Goal: Task Accomplishment & Management: Use online tool/utility

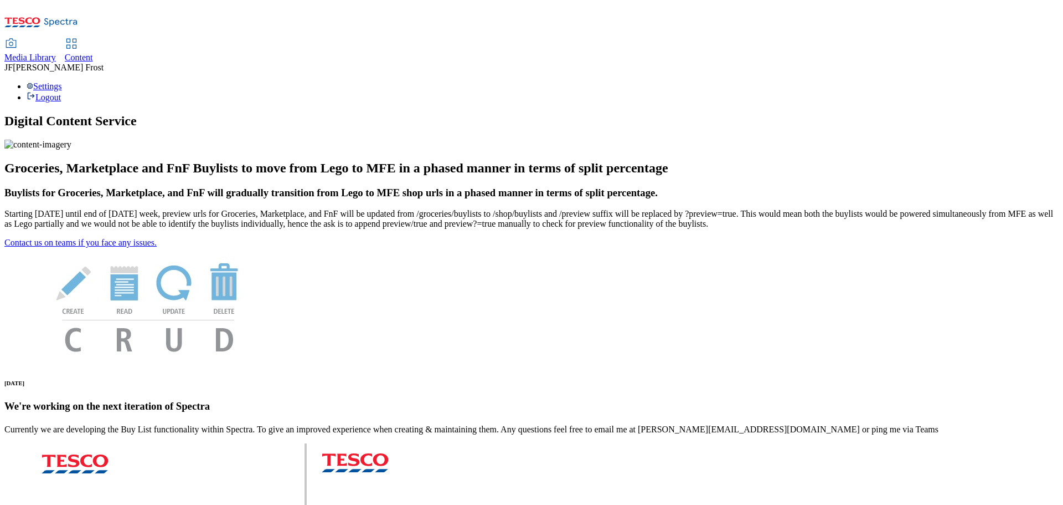
click at [93, 53] on span "Content" at bounding box center [79, 57] width 28 height 9
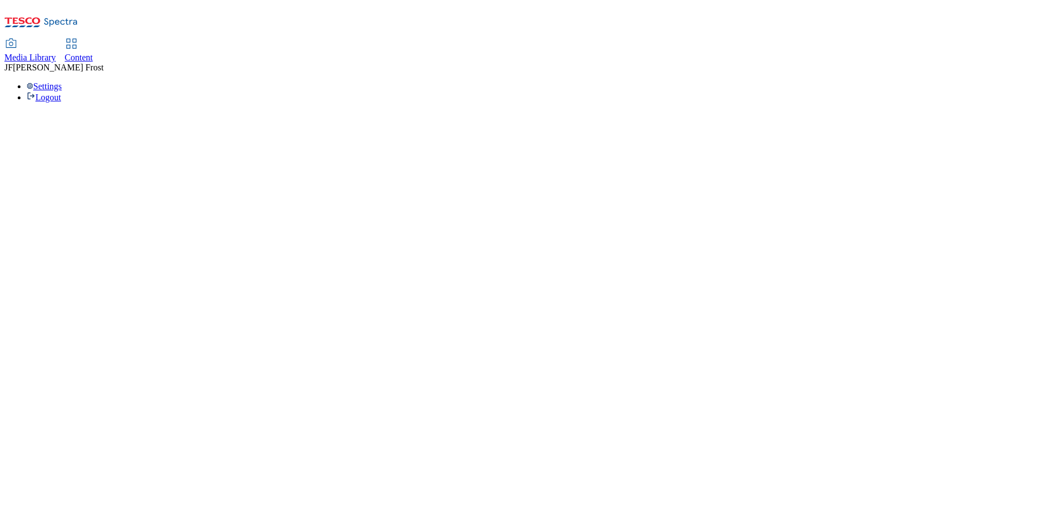
select select "ghs-uk"
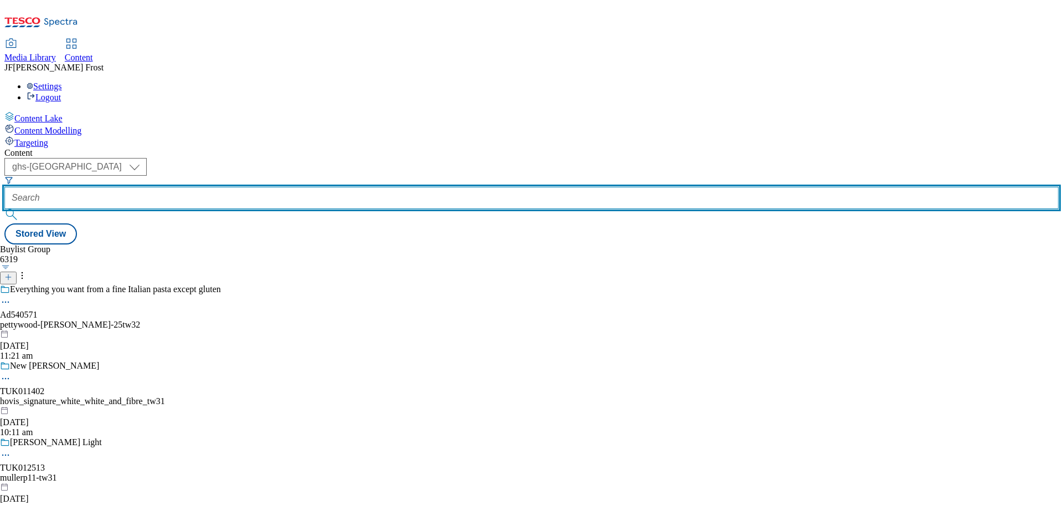
click at [259, 187] on input "text" at bounding box center [531, 198] width 1055 height 22
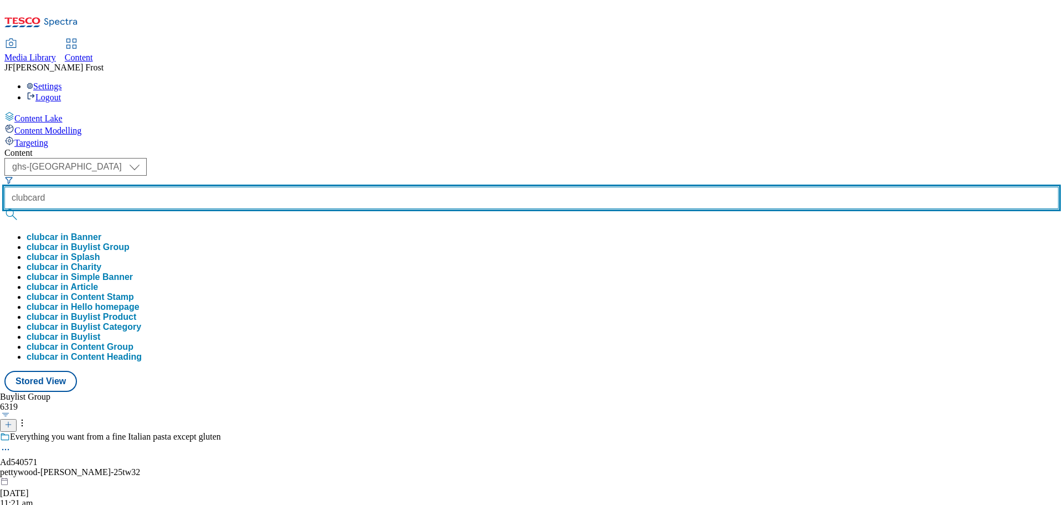
type input "clubcard"
click at [4, 209] on button "submit" at bounding box center [12, 214] width 16 height 11
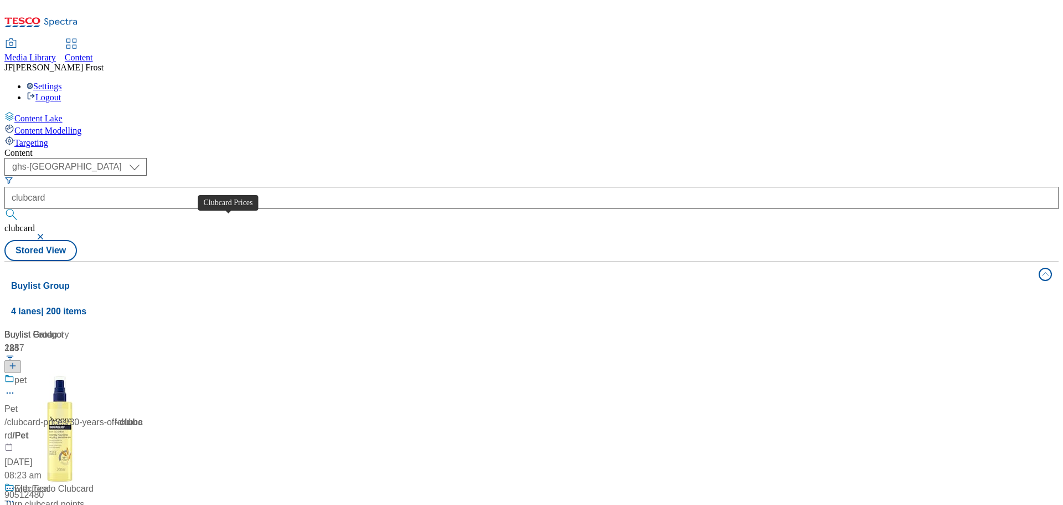
click at [77, 373] on span "Clubcard Prices" at bounding box center [45, 380] width 63 height 14
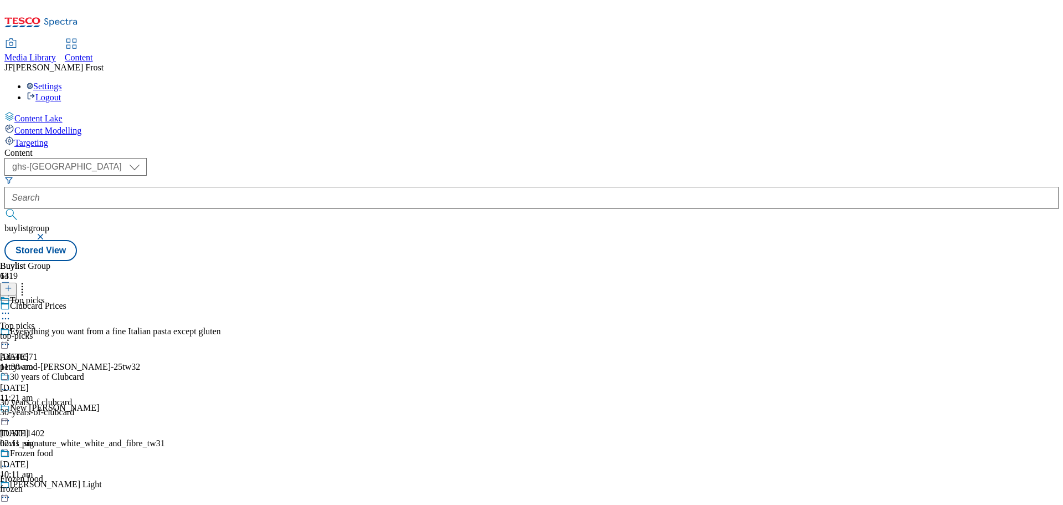
scroll to position [166, 0]
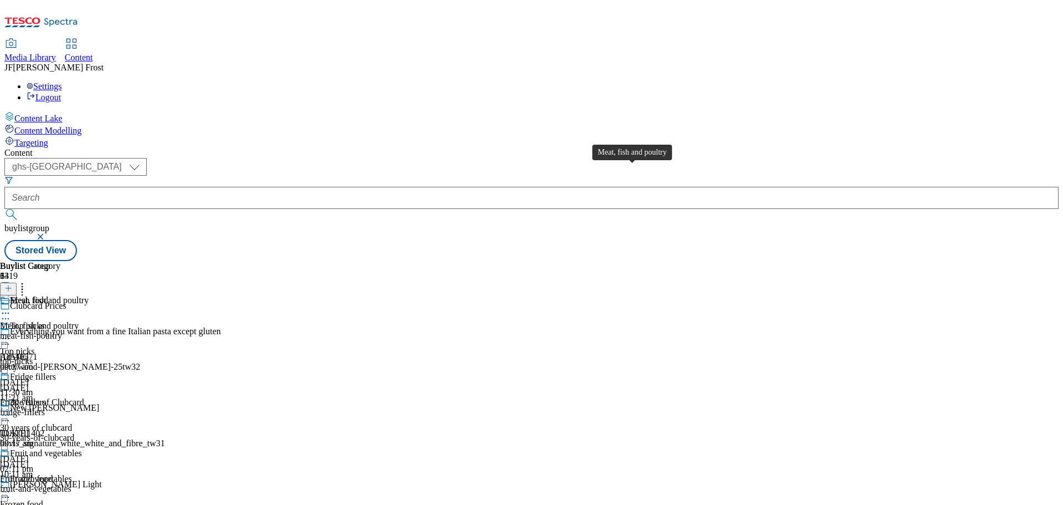
click at [89, 295] on div "Meat, fish and poultry" at bounding box center [49, 300] width 79 height 10
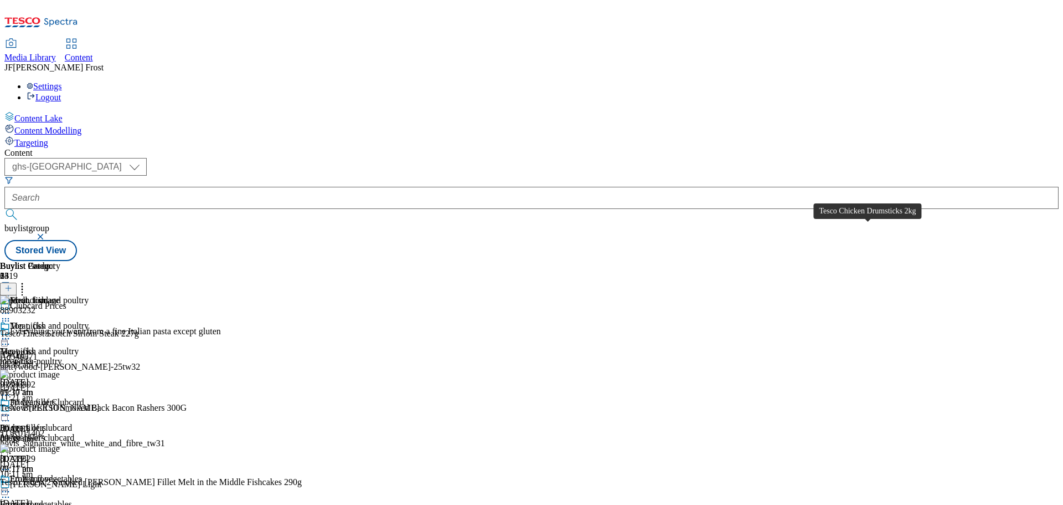
scroll to position [2533, 0]
click at [4, 338] on circle at bounding box center [3, 339] width 2 height 2
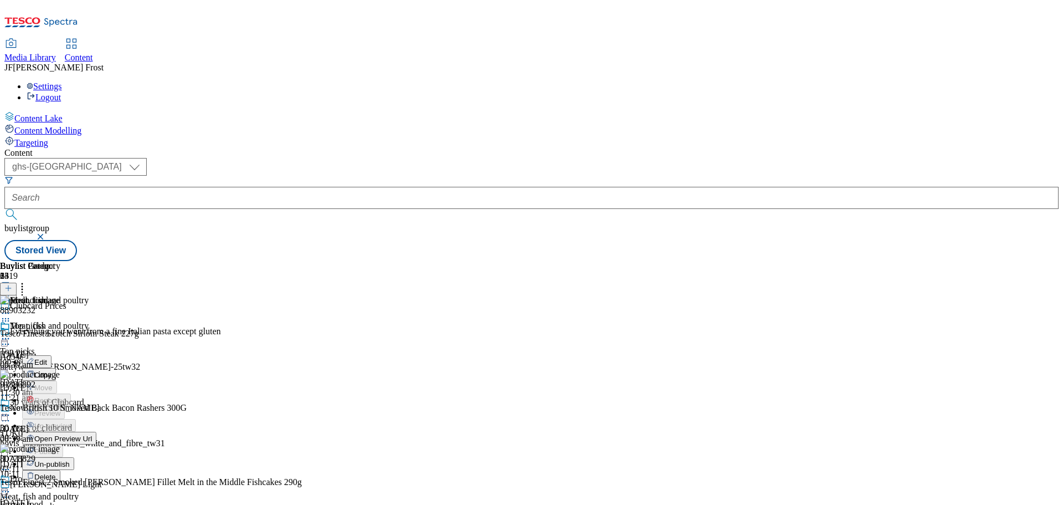
click at [70, 460] on span "Un-publish" at bounding box center [51, 464] width 35 height 8
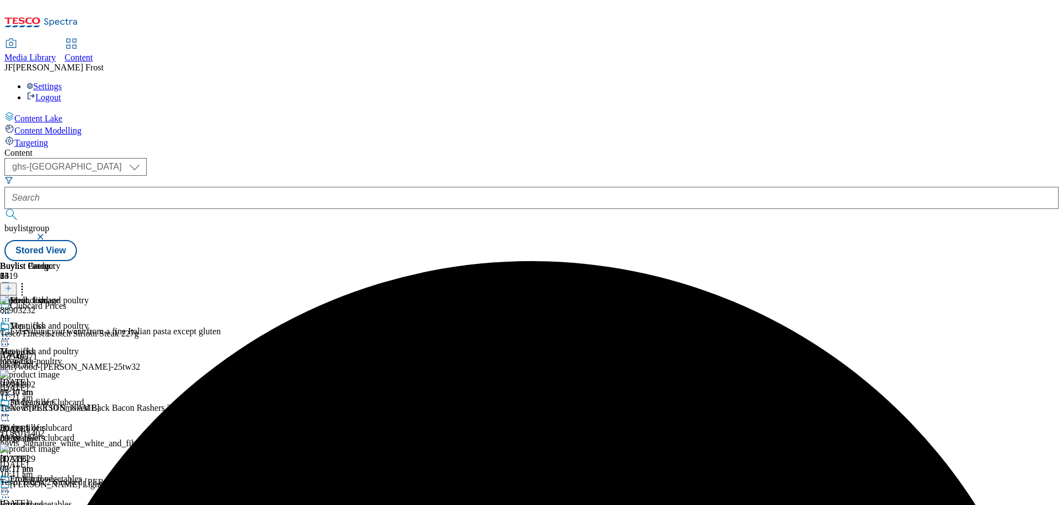
scroll to position [0, 0]
click at [11, 333] on icon at bounding box center [5, 338] width 11 height 11
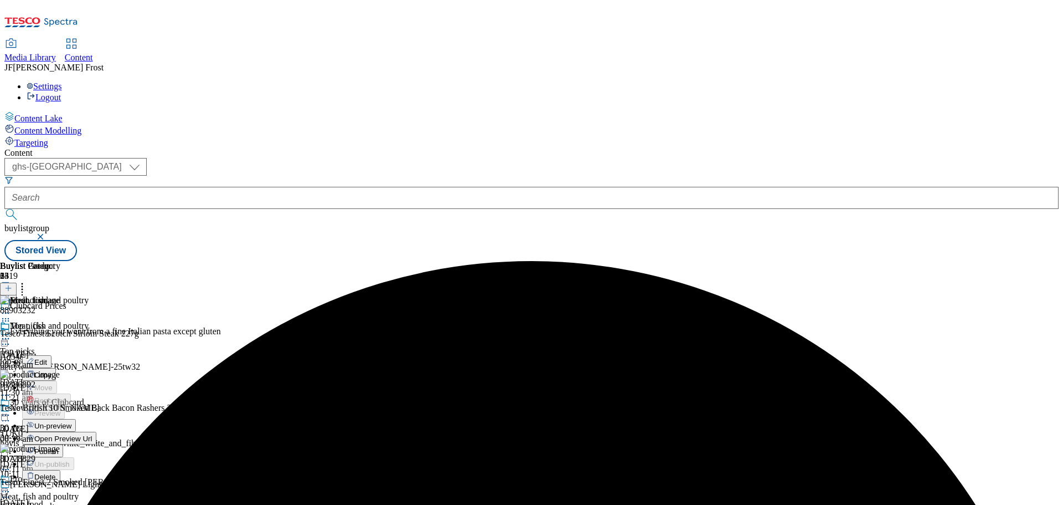
click at [71, 422] on span "Un-preview" at bounding box center [52, 426] width 37 height 8
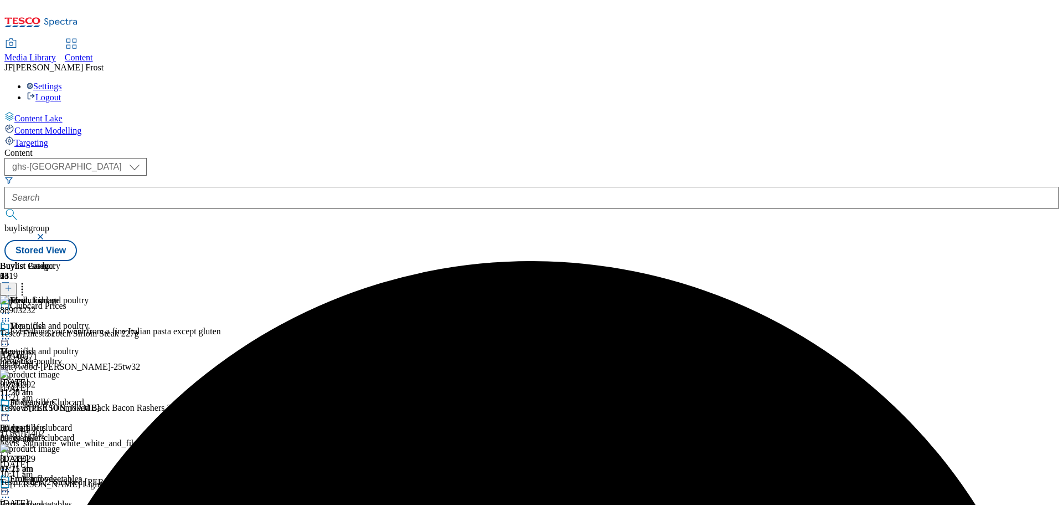
click at [28, 281] on icon at bounding box center [22, 286] width 11 height 11
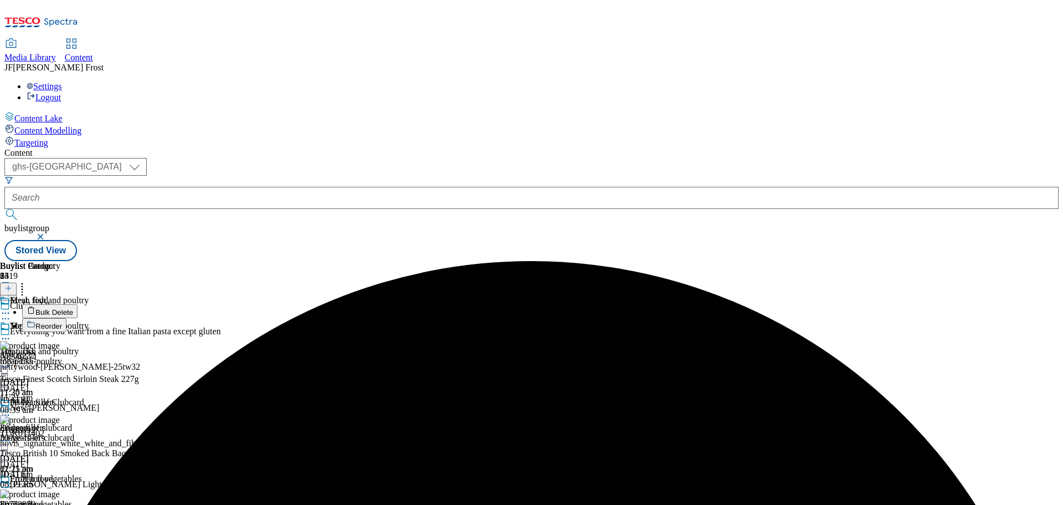
click at [78, 304] on button "Bulk Delete" at bounding box center [49, 311] width 55 height 14
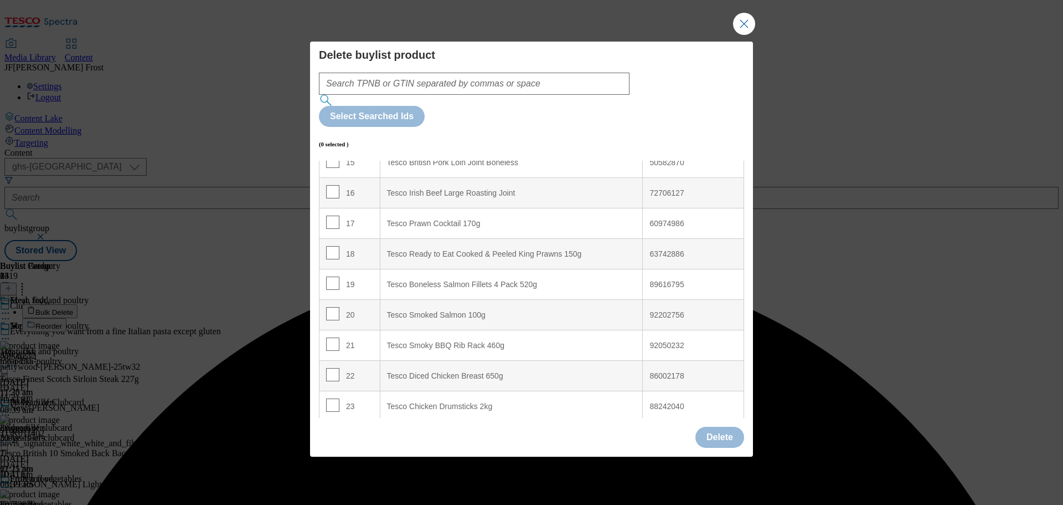
scroll to position [536, 0]
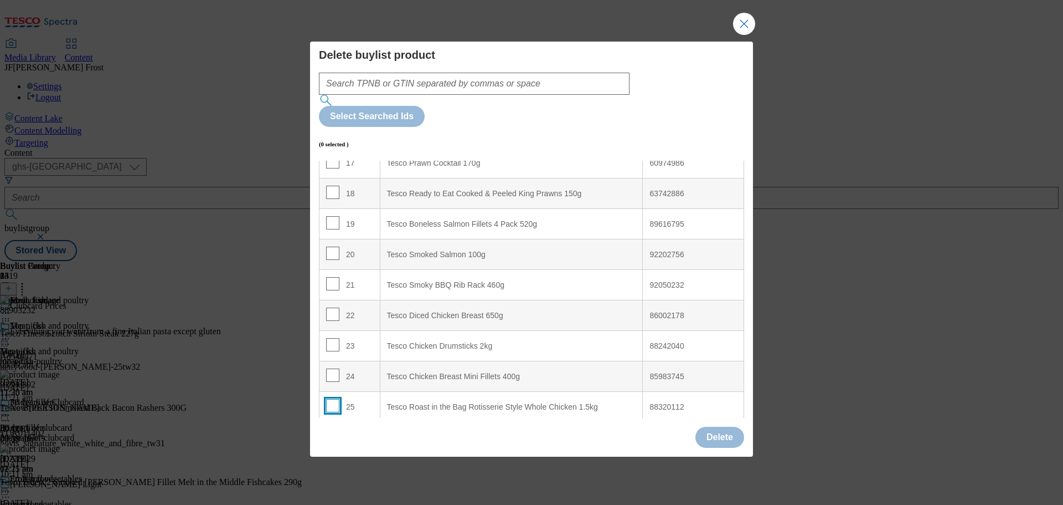
click at [332, 399] on input "Modal" at bounding box center [332, 405] width 13 height 13
checkbox input "true"
click at [715, 426] on button "Delete" at bounding box center [720, 436] width 49 height 21
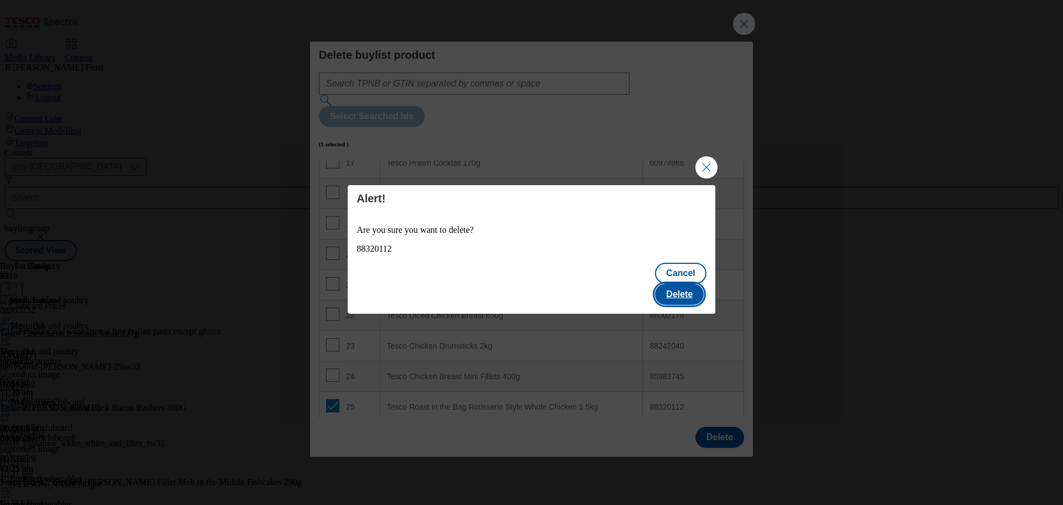
click at [688, 284] on button "Delete" at bounding box center [679, 294] width 49 height 21
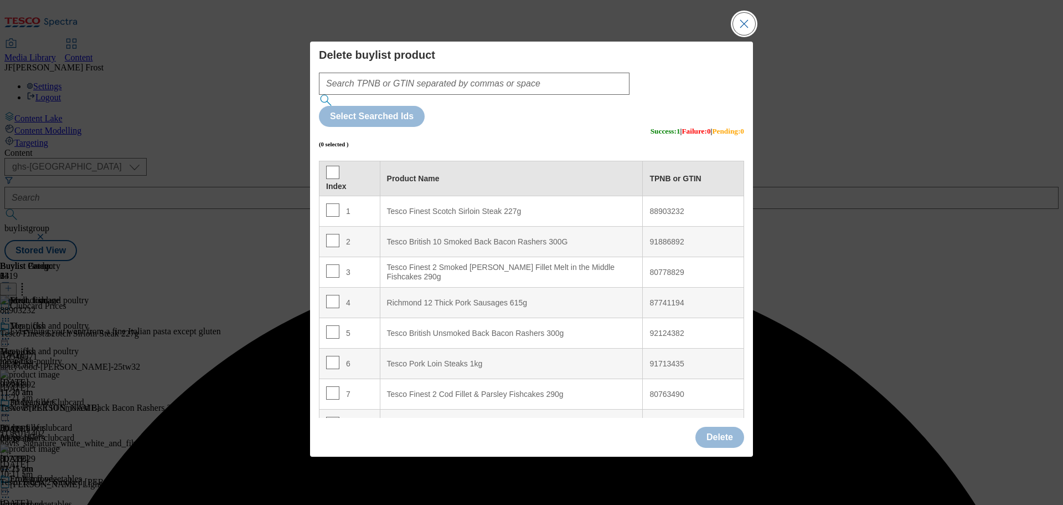
drag, startPoint x: 739, startPoint y: 44, endPoint x: 774, endPoint y: 105, distance: 70.5
click at [739, 35] on button "Close Modal" at bounding box center [744, 24] width 22 height 22
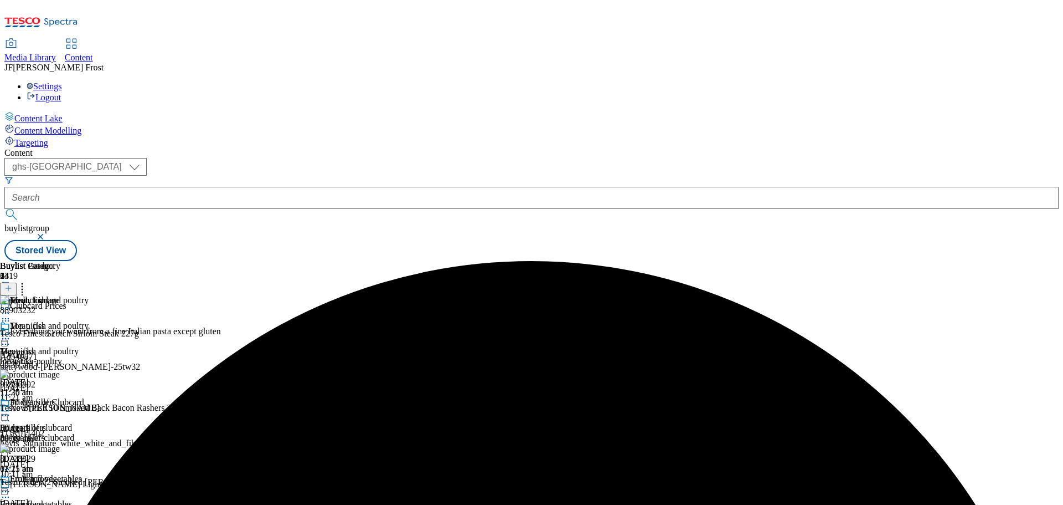
click at [11, 333] on icon at bounding box center [5, 338] width 11 height 11
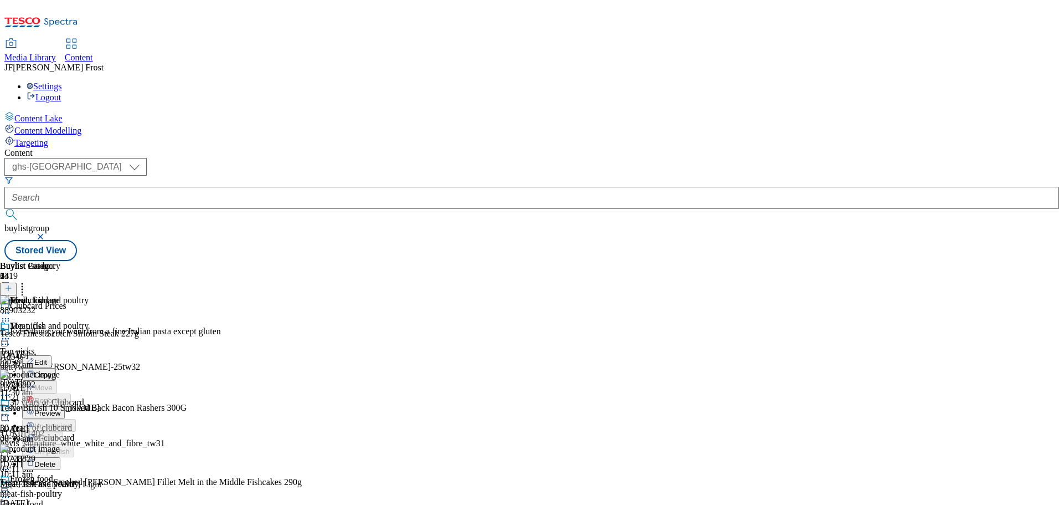
click at [60, 409] on span "Preview" at bounding box center [47, 413] width 26 height 8
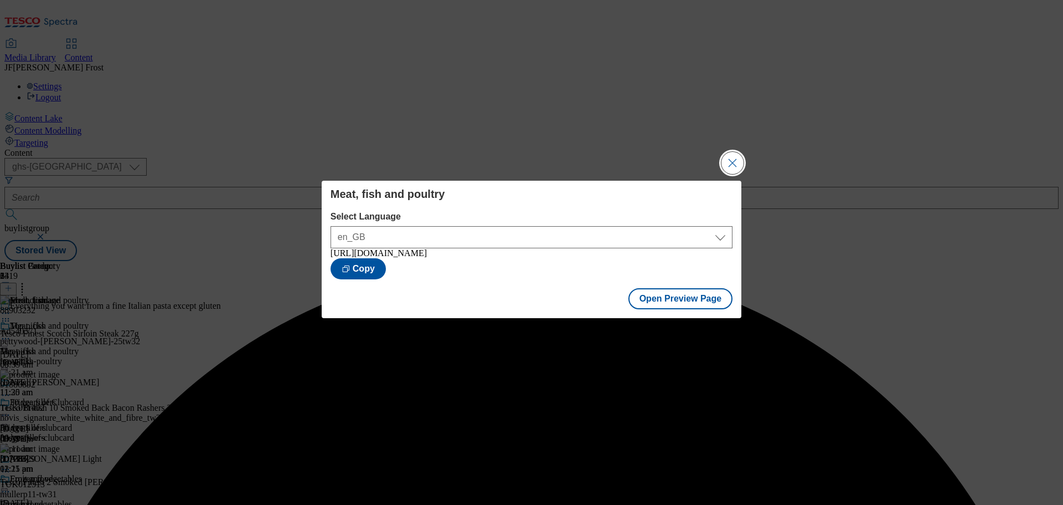
click at [732, 162] on button "Close Modal" at bounding box center [733, 163] width 22 height 22
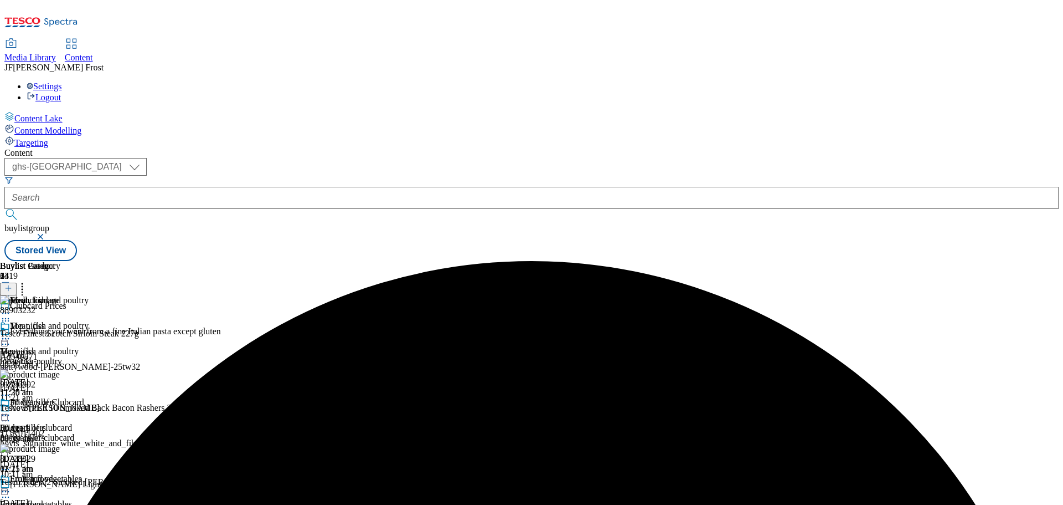
click at [11, 333] on icon at bounding box center [5, 338] width 11 height 11
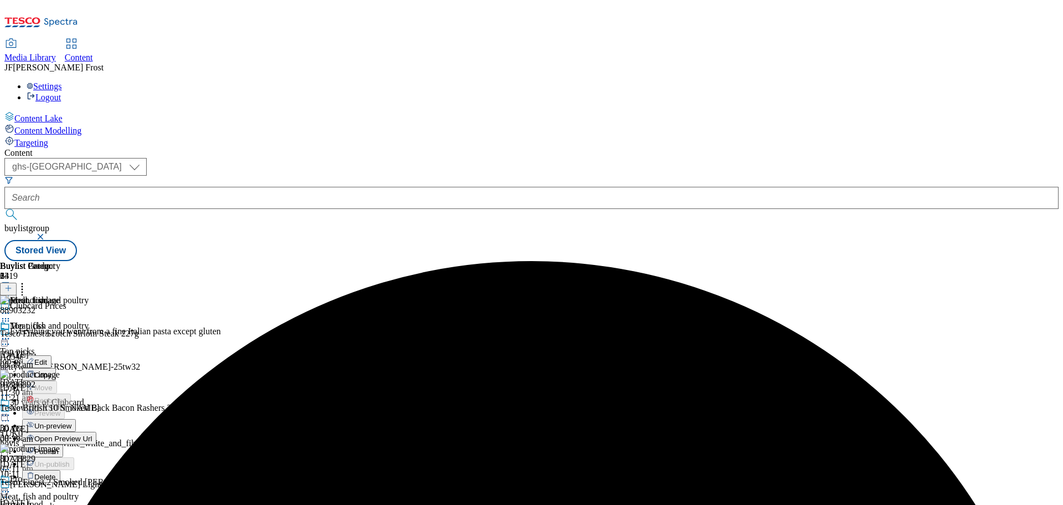
click at [59, 447] on span "Publish" at bounding box center [46, 451] width 24 height 8
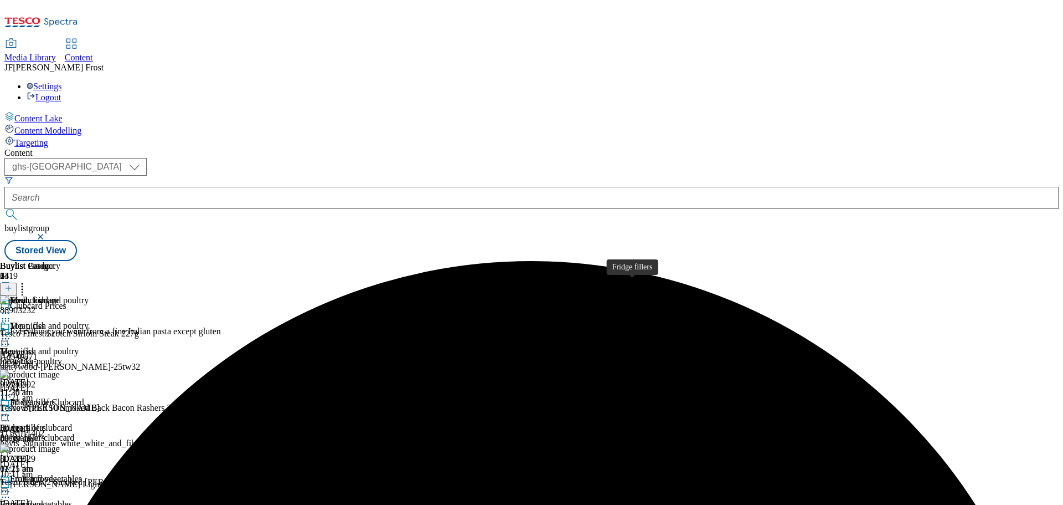
click at [56, 397] on span "Fridge fillers" at bounding box center [33, 403] width 46 height 12
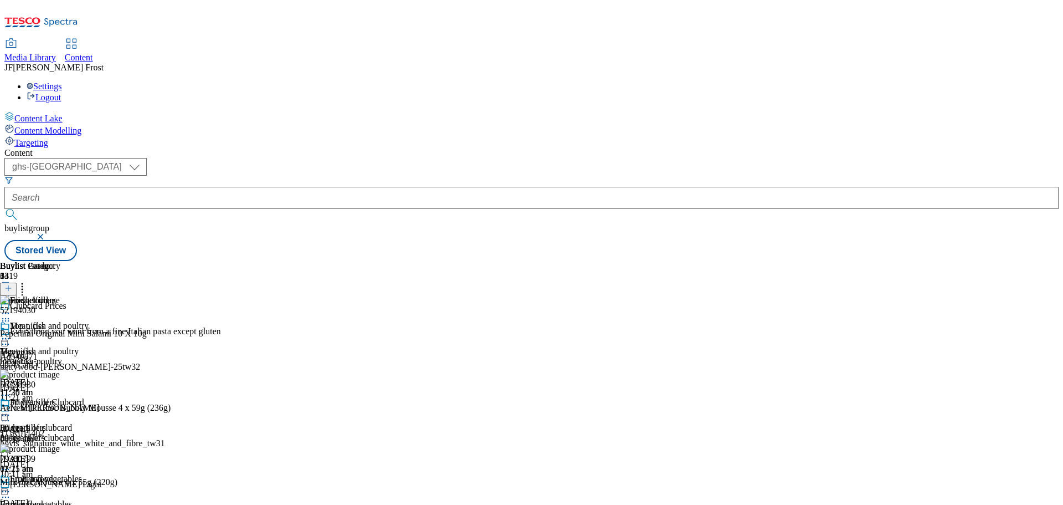
click at [11, 409] on icon at bounding box center [5, 414] width 11 height 11
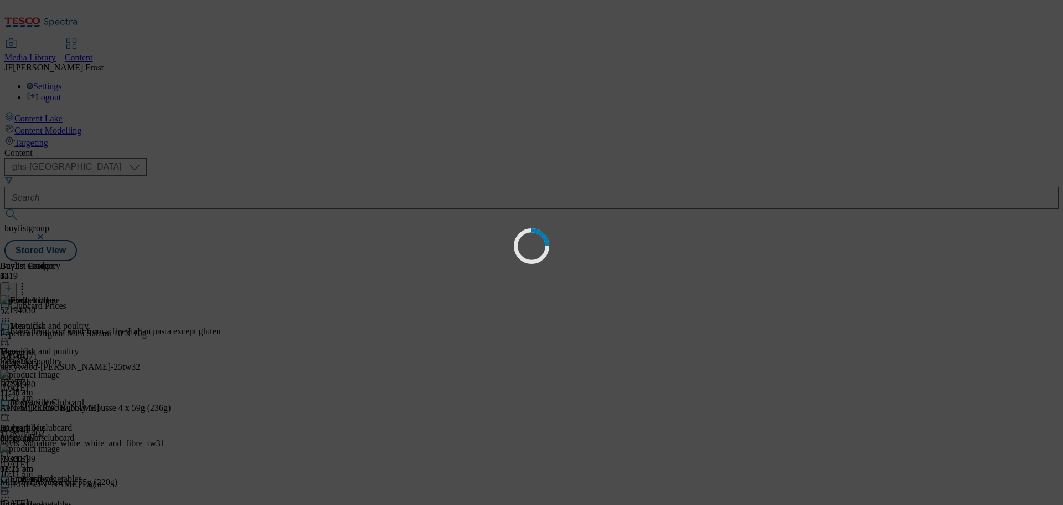
scroll to position [0, 0]
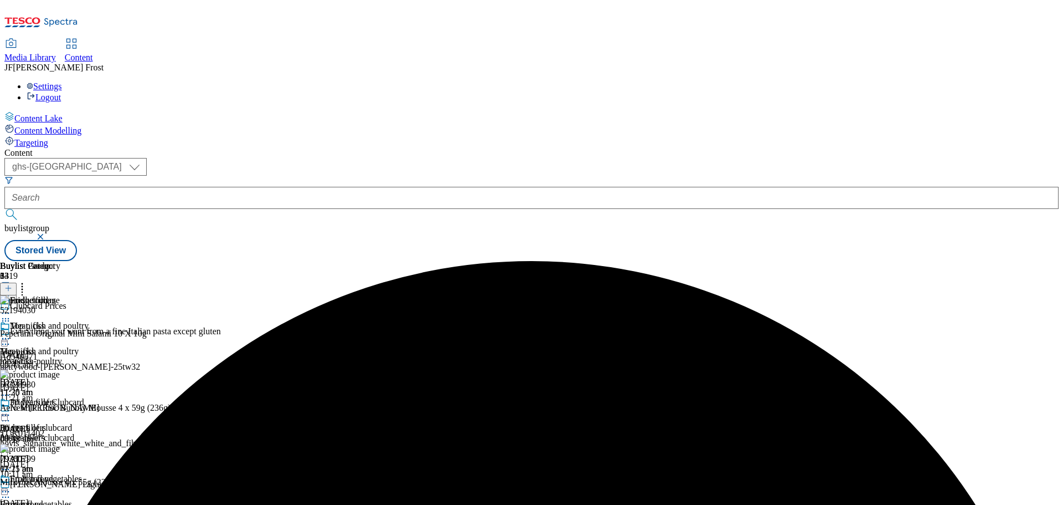
click at [11, 409] on icon at bounding box center [5, 414] width 11 height 11
click at [71, 498] on span "Un-preview" at bounding box center [52, 502] width 37 height 8
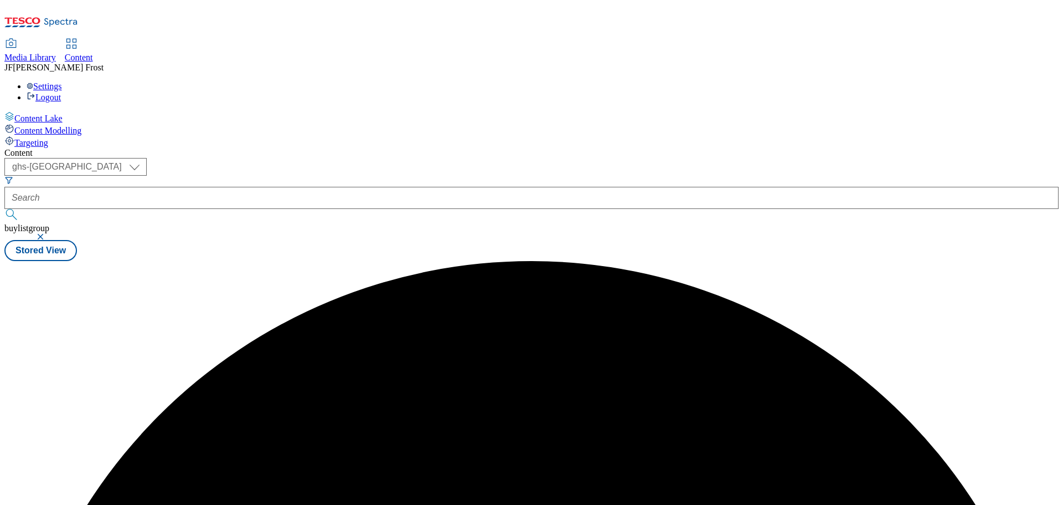
scroll to position [0, 0]
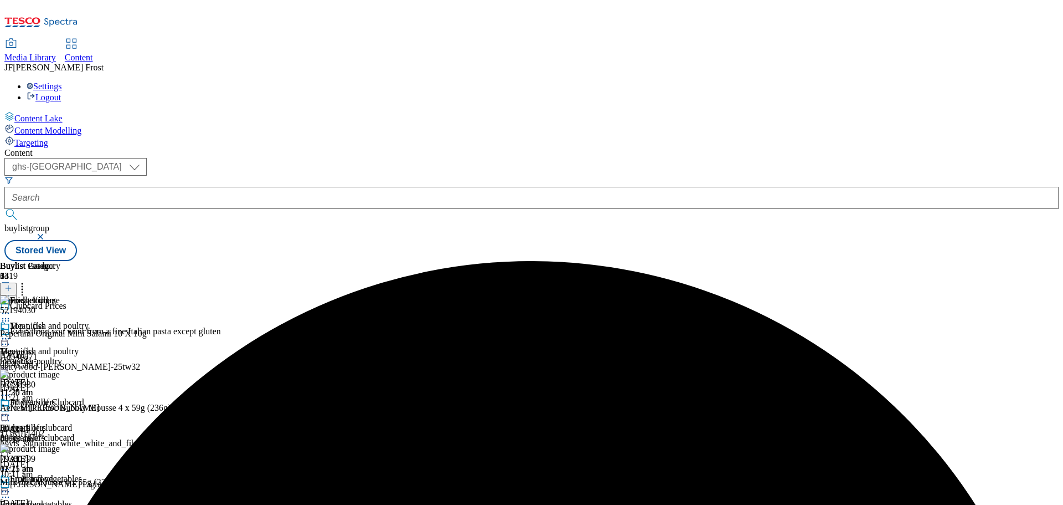
click at [28, 281] on icon at bounding box center [22, 286] width 11 height 11
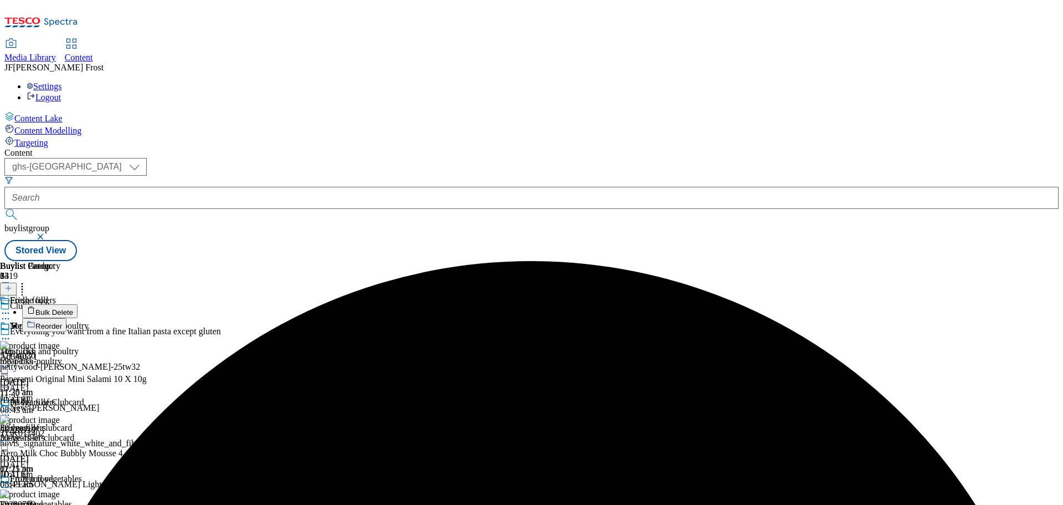
click at [78, 304] on button "Bulk Delete" at bounding box center [49, 311] width 55 height 14
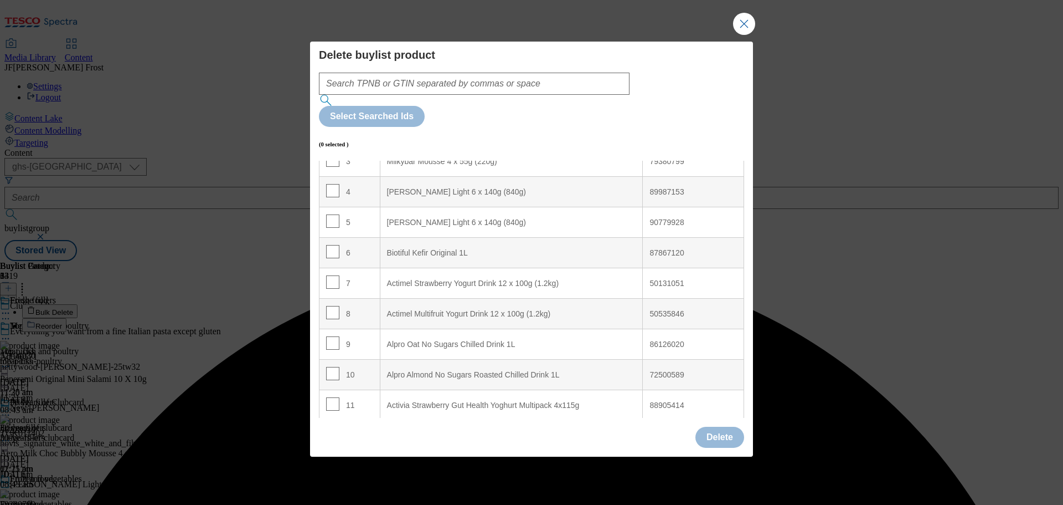
scroll to position [166, 0]
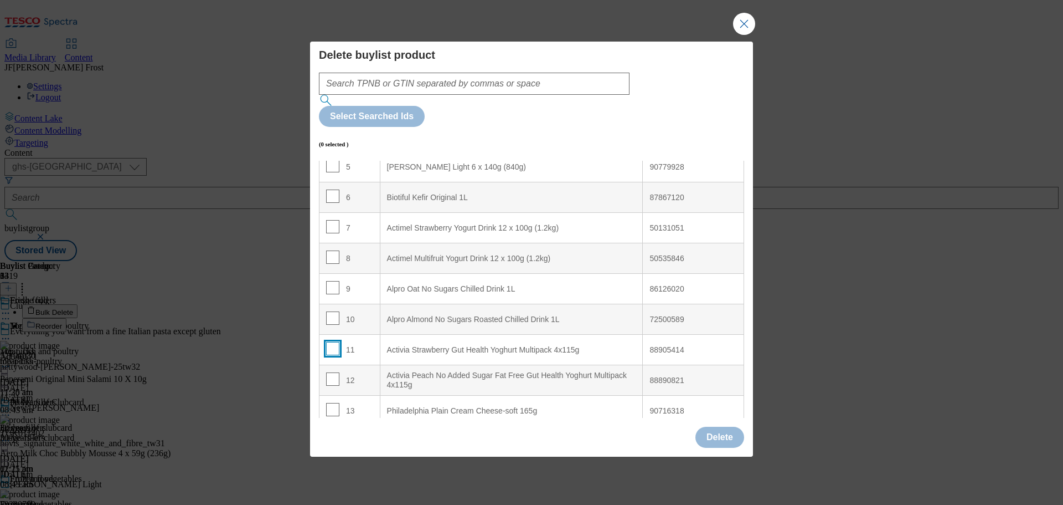
click at [332, 342] on input "Modal" at bounding box center [332, 348] width 13 height 13
checkbox input "true"
click at [330, 372] on input "Modal" at bounding box center [332, 378] width 13 height 13
checkbox input "true"
click at [717, 426] on button "Delete" at bounding box center [720, 436] width 49 height 21
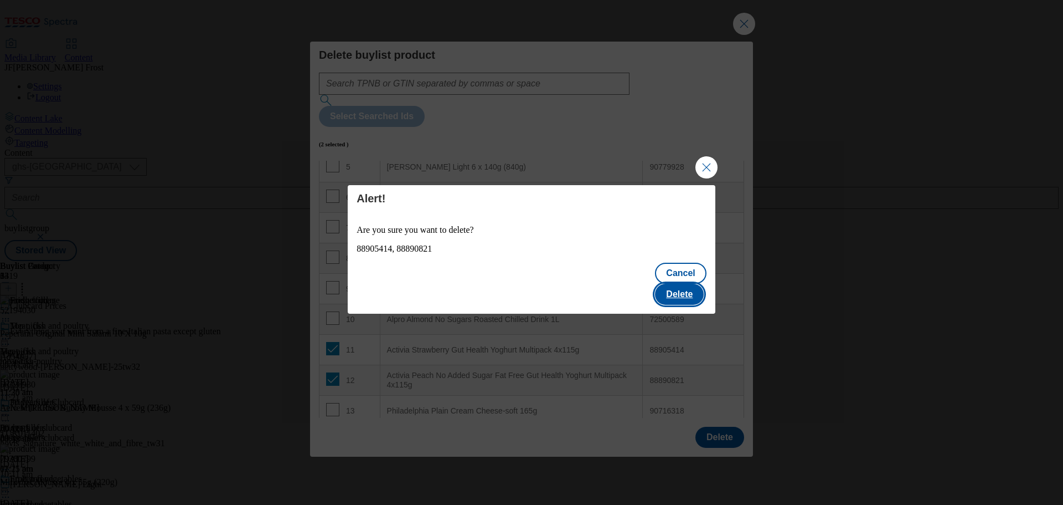
click at [697, 284] on button "Delete" at bounding box center [679, 294] width 49 height 21
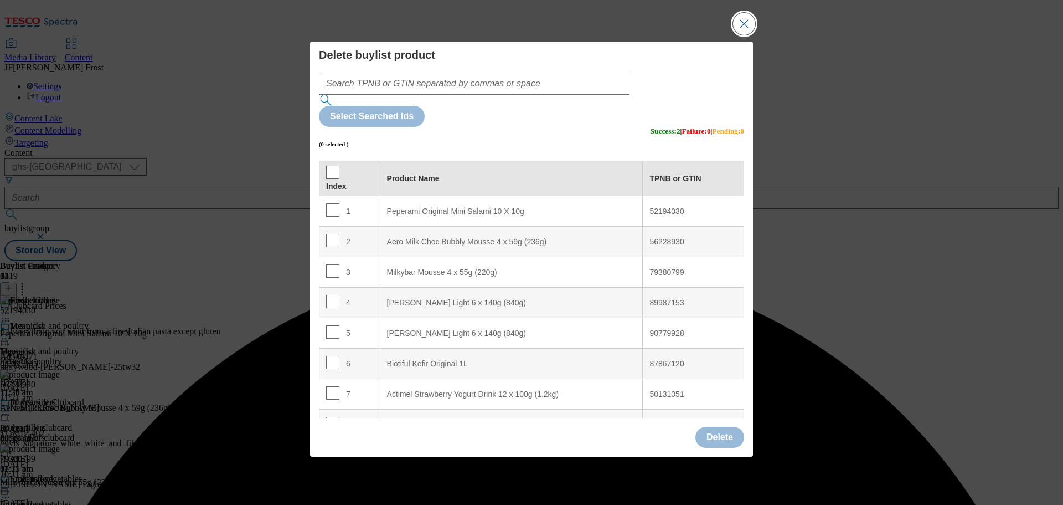
click at [748, 35] on button "Close Modal" at bounding box center [744, 24] width 22 height 22
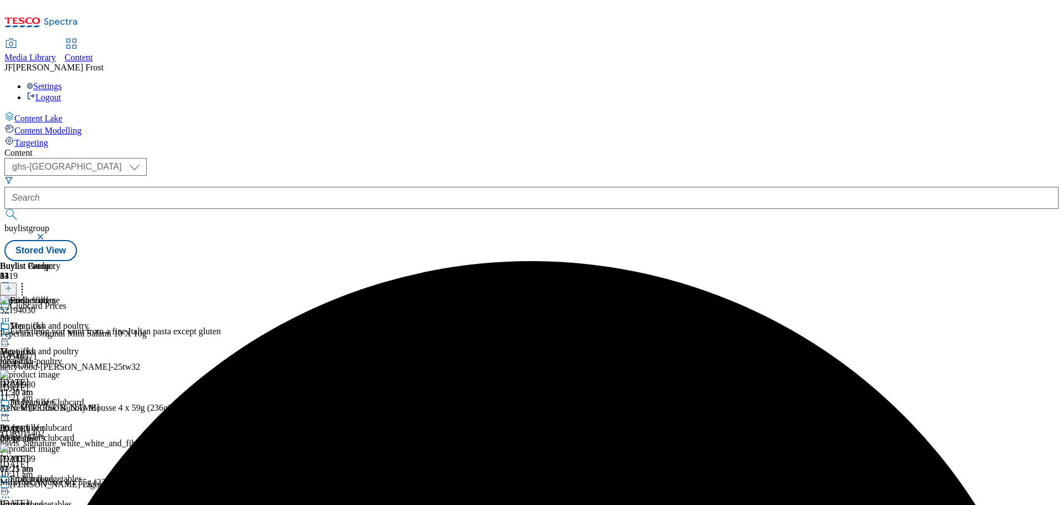
click at [11, 409] on icon at bounding box center [5, 414] width 11 height 11
click at [60, 485] on span "Preview" at bounding box center [47, 489] width 26 height 8
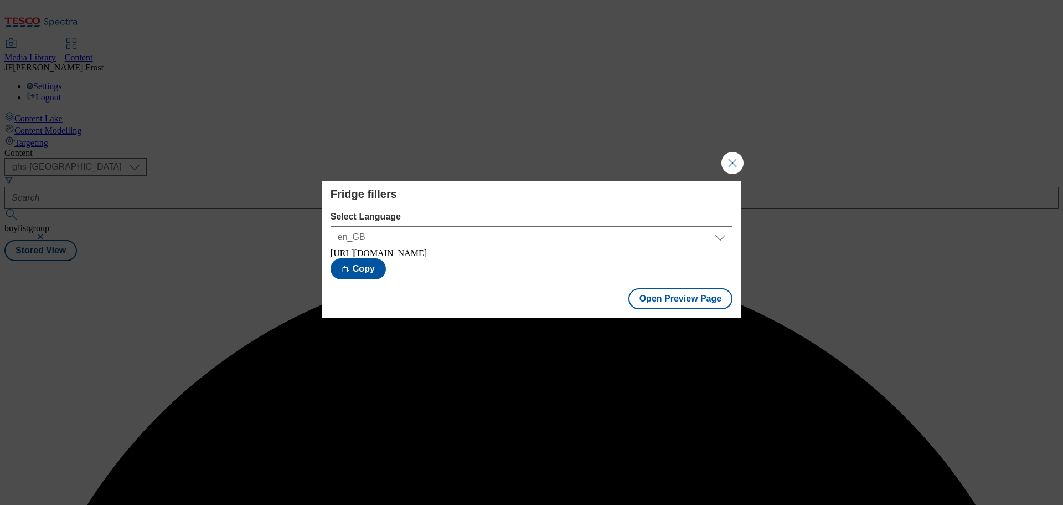
scroll to position [0, 0]
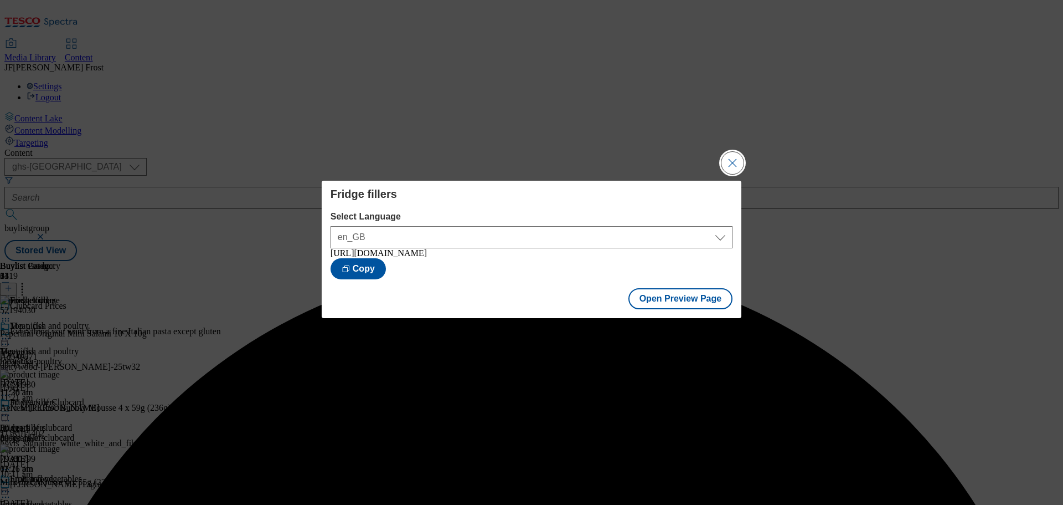
click at [727, 157] on button "Close Modal" at bounding box center [733, 163] width 22 height 22
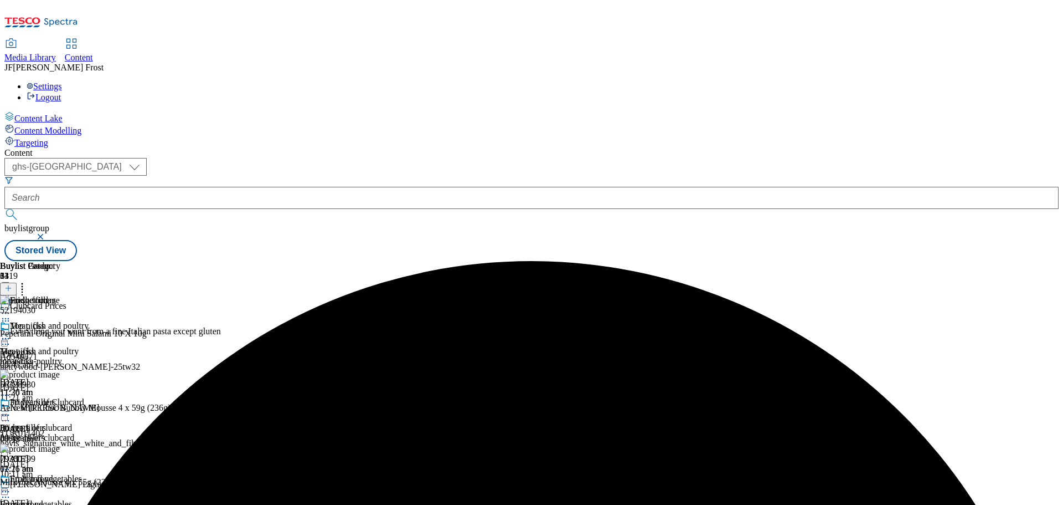
click at [11, 409] on icon at bounding box center [5, 414] width 11 height 11
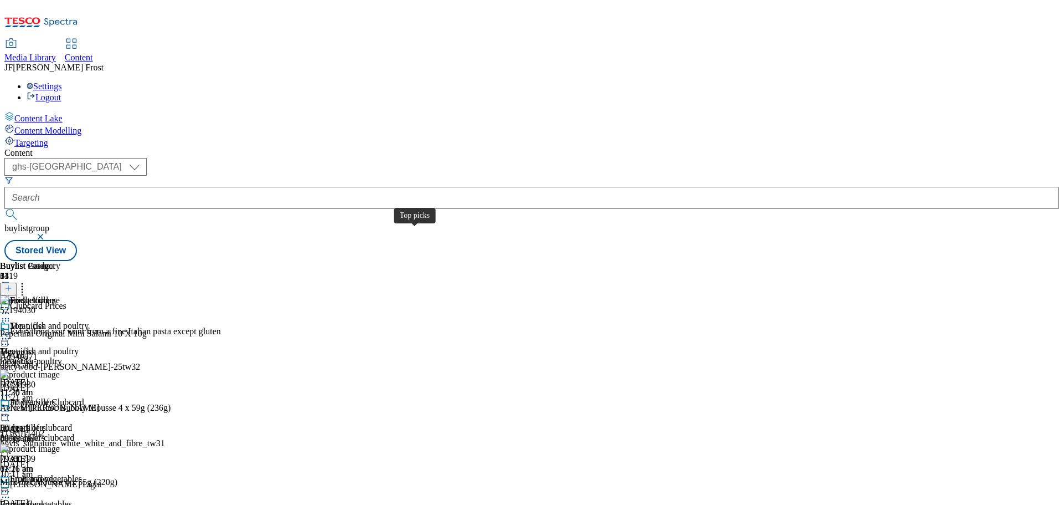
click at [34, 346] on div "Top picks" at bounding box center [17, 351] width 34 height 10
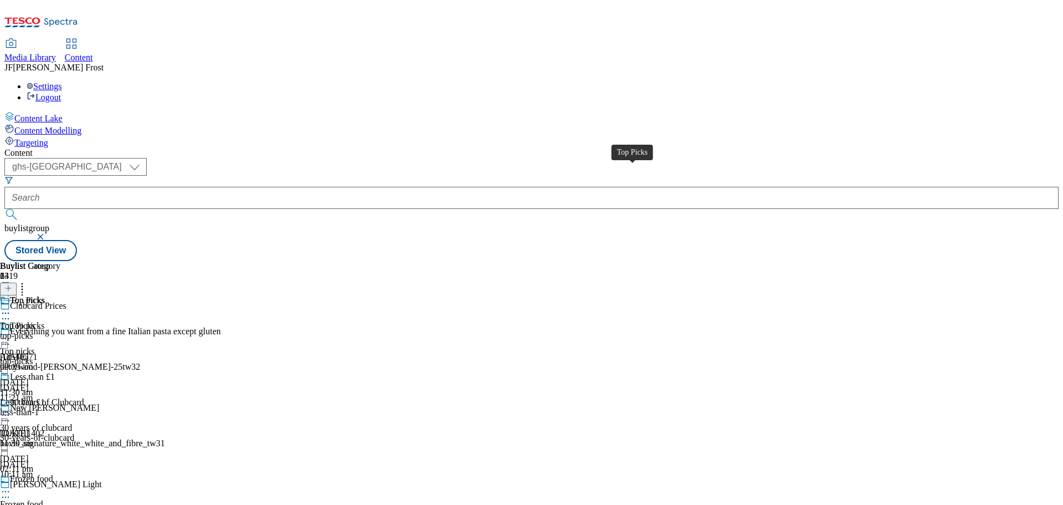
click at [45, 295] on div "Top Picks" at bounding box center [27, 300] width 35 height 10
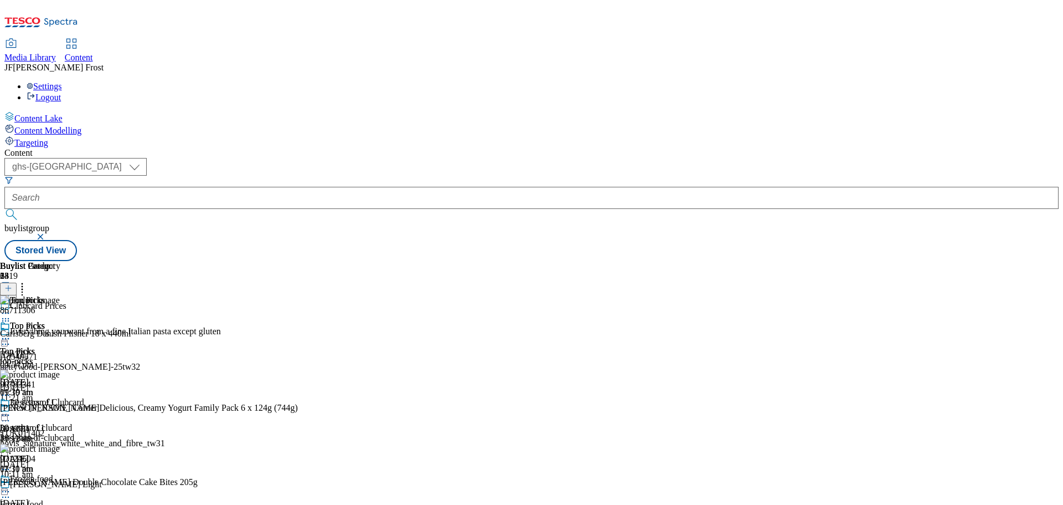
click at [11, 333] on icon at bounding box center [5, 338] width 11 height 11
click at [70, 460] on span "Un-publish" at bounding box center [51, 464] width 35 height 8
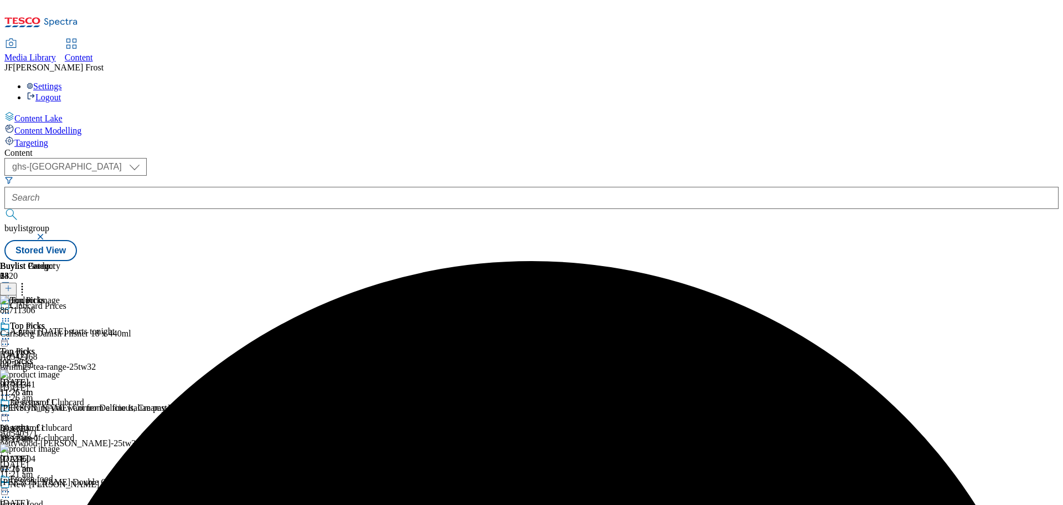
click at [11, 333] on icon at bounding box center [5, 338] width 11 height 11
click at [71, 422] on span "Un-preview" at bounding box center [52, 426] width 37 height 8
click at [28, 281] on icon at bounding box center [22, 286] width 11 height 11
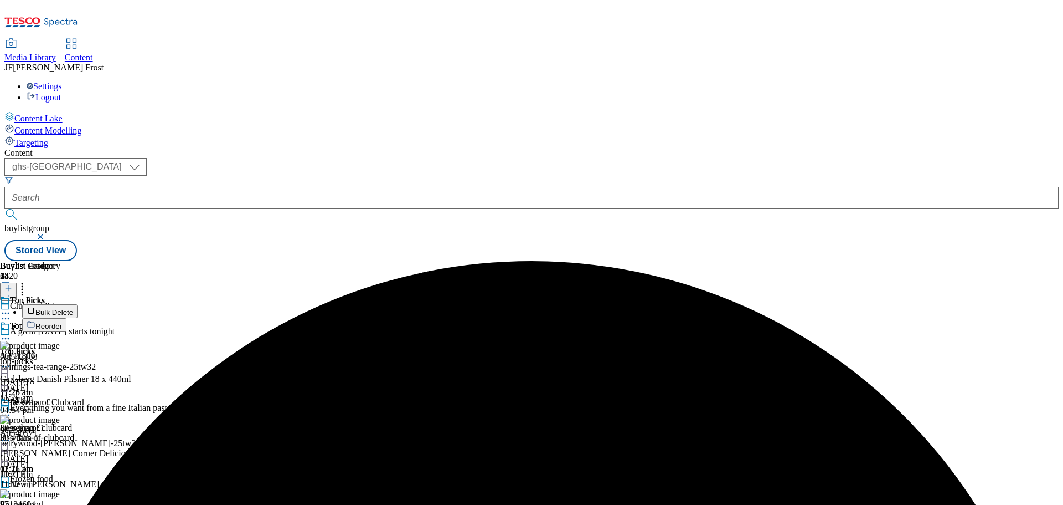
click at [73, 308] on span "Bulk Delete" at bounding box center [54, 312] width 38 height 8
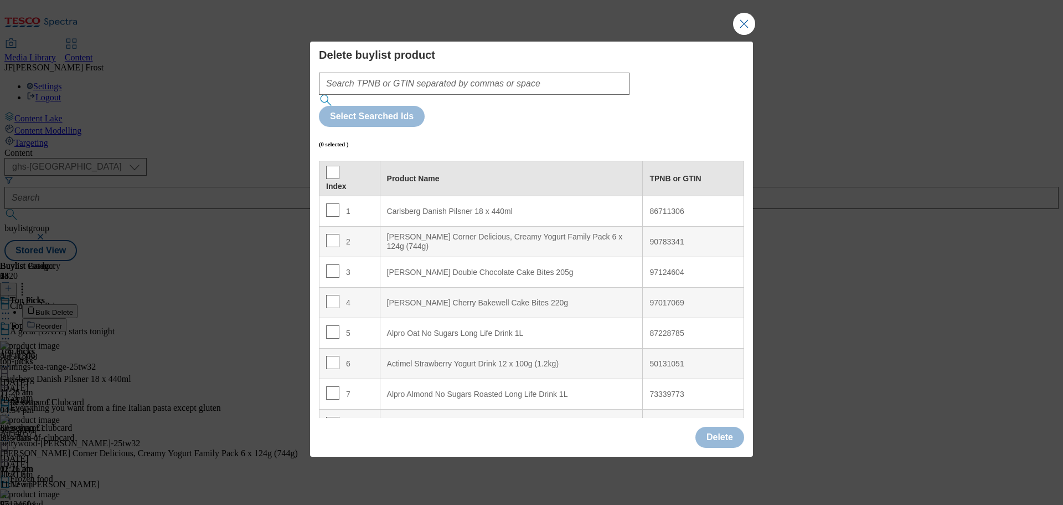
click at [497, 232] on div "Müller Corner Delicious, Creamy Yogurt Family Pack 6 x 124g (744g)" at bounding box center [511, 241] width 249 height 19
click at [330, 234] on input "Modal" at bounding box center [332, 240] width 13 height 13
checkbox input "true"
click at [333, 264] on input "Modal" at bounding box center [332, 270] width 13 height 13
checkbox input "true"
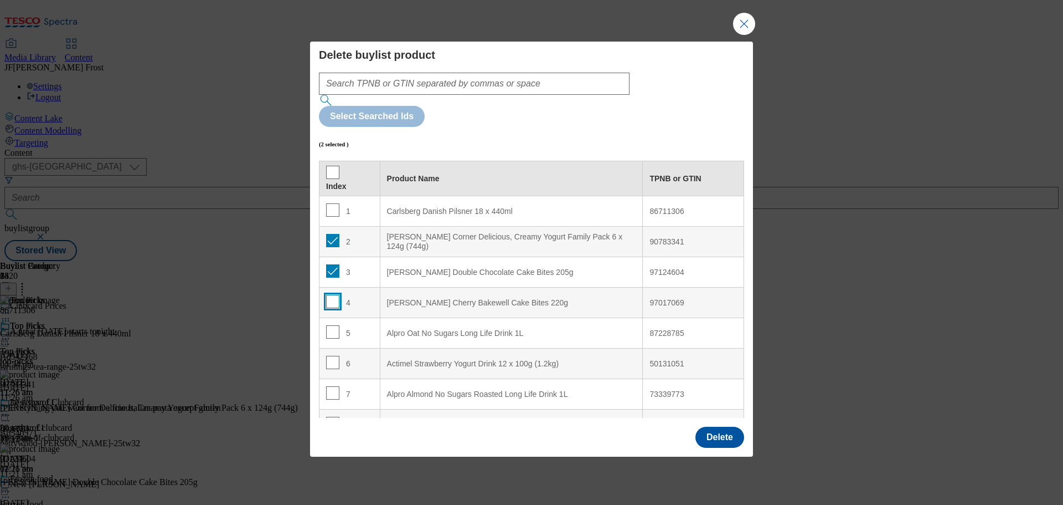
click at [331, 295] on input "Modal" at bounding box center [332, 301] width 13 height 13
checkbox input "true"
click at [330, 325] on input "Modal" at bounding box center [332, 331] width 13 height 13
checkbox input "true"
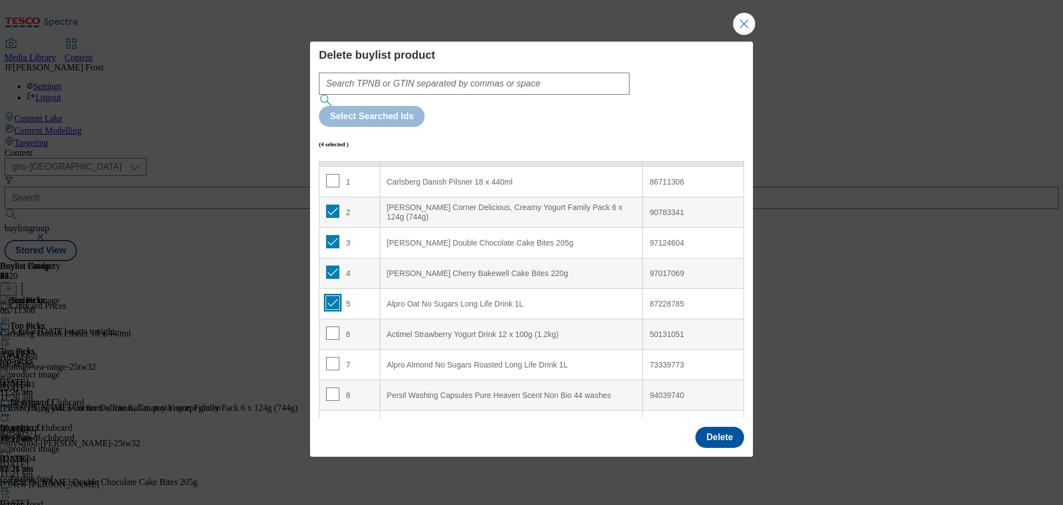
scroll to position [55, 0]
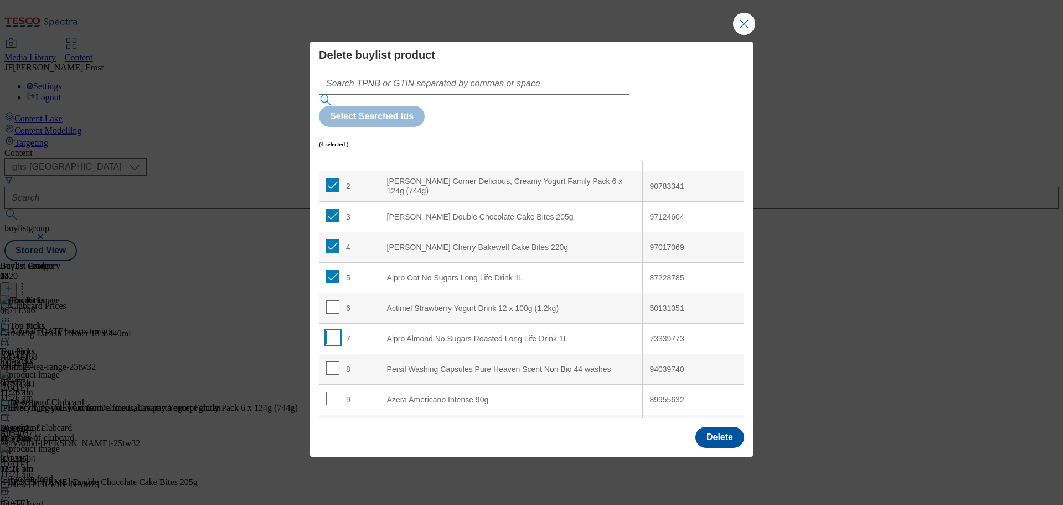
click at [331, 331] on input "Modal" at bounding box center [332, 337] width 13 height 13
checkbox input "true"
click at [337, 361] on input "Modal" at bounding box center [332, 367] width 13 height 13
checkbox input "true"
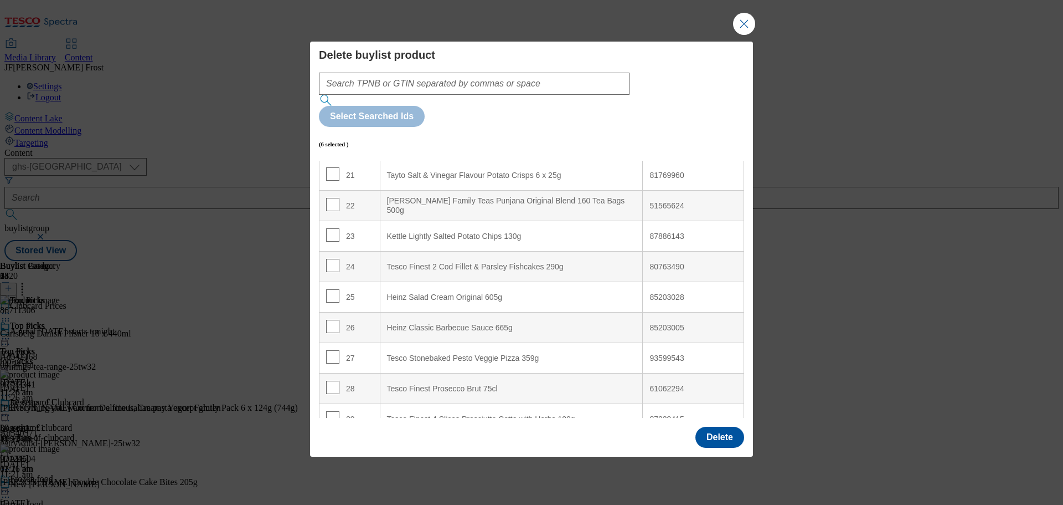
scroll to position [665, 0]
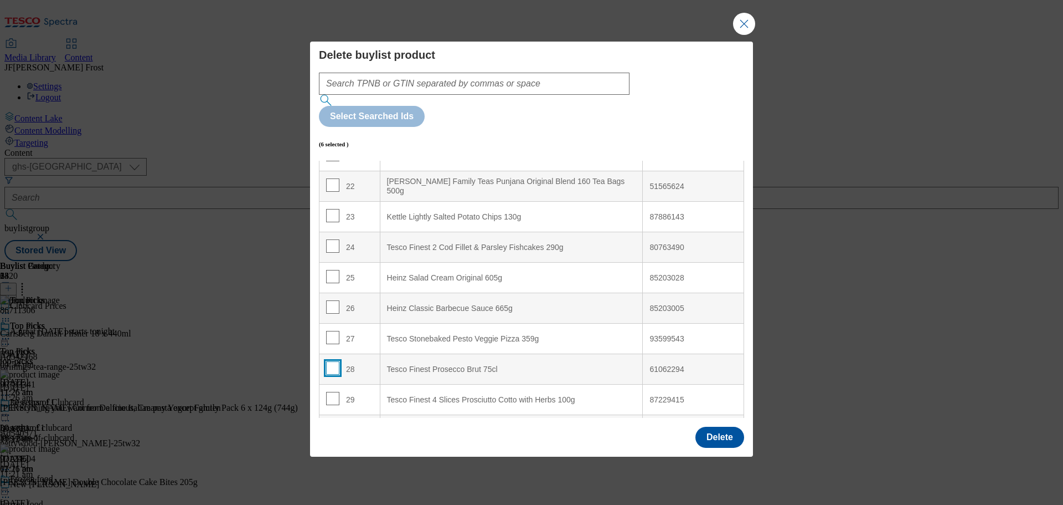
click at [330, 361] on input "Modal" at bounding box center [332, 367] width 13 height 13
checkbox input "true"
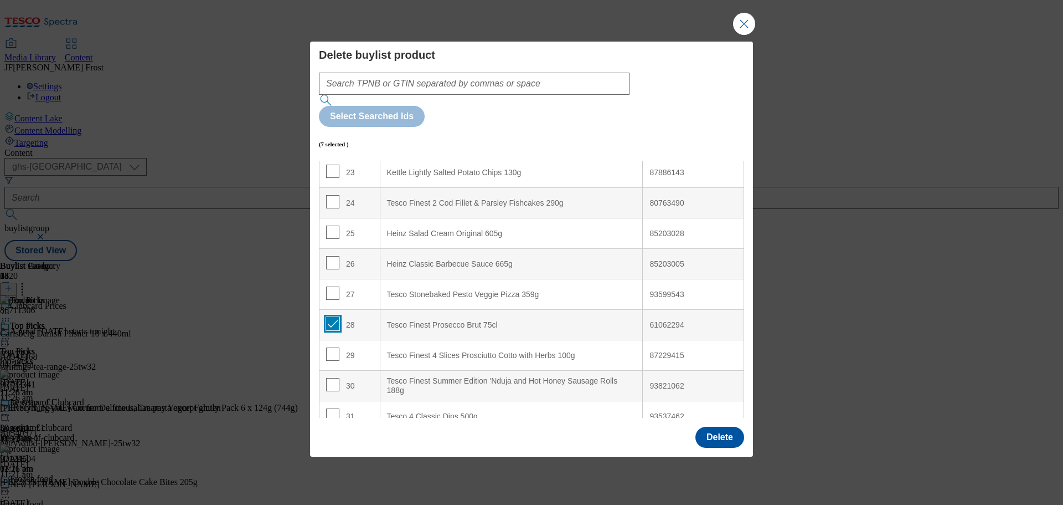
scroll to position [775, 0]
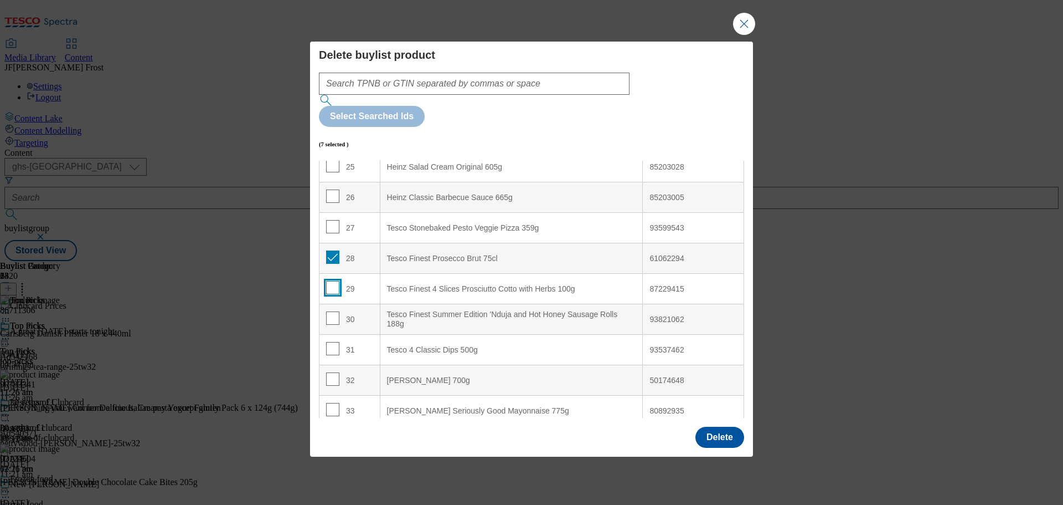
click at [334, 281] on input "Modal" at bounding box center [332, 287] width 13 height 13
checkbox input "true"
click at [330, 311] on input "Modal" at bounding box center [332, 317] width 13 height 13
checkbox input "true"
click at [334, 342] on input "Modal" at bounding box center [332, 348] width 13 height 13
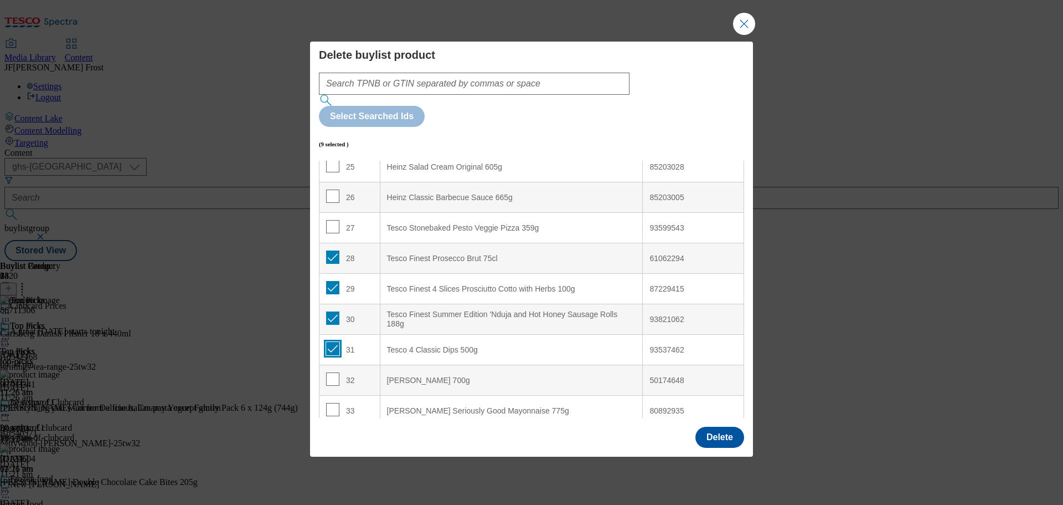
checkbox input "true"
click at [715, 426] on button "Delete" at bounding box center [720, 436] width 49 height 21
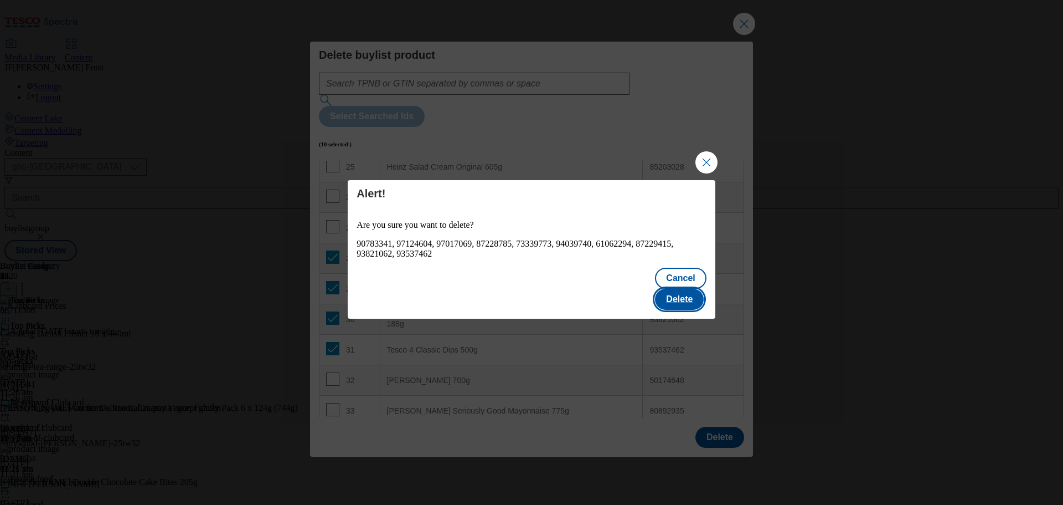
click at [692, 289] on button "Delete" at bounding box center [679, 299] width 49 height 21
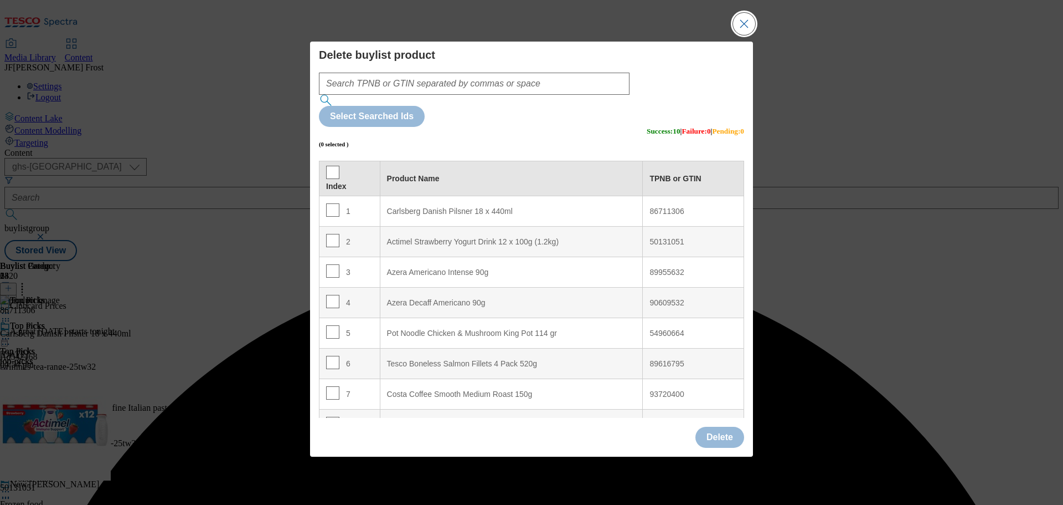
click at [748, 35] on button "Close Modal" at bounding box center [744, 24] width 22 height 22
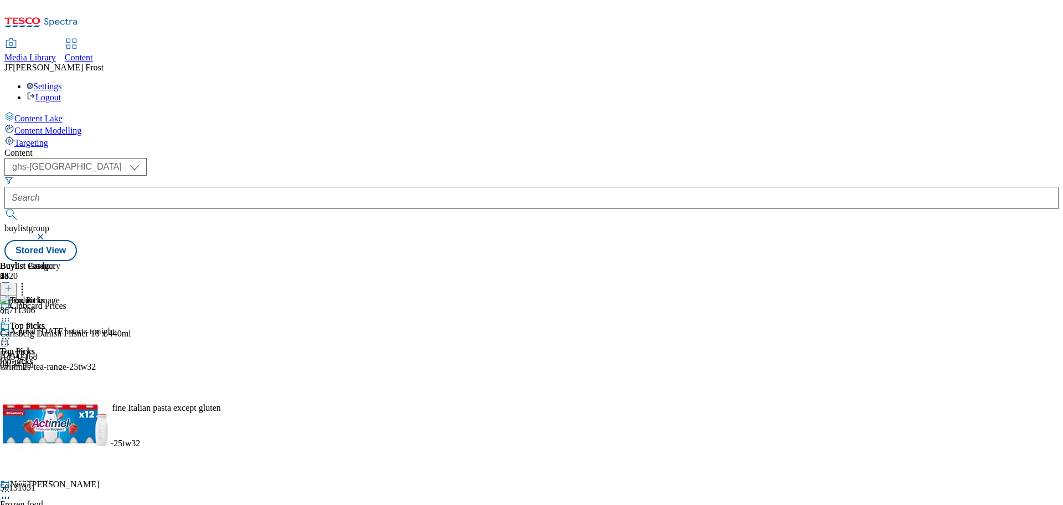
scroll to position [1479, 0]
click at [11, 288] on line at bounding box center [9, 288] width 6 height 0
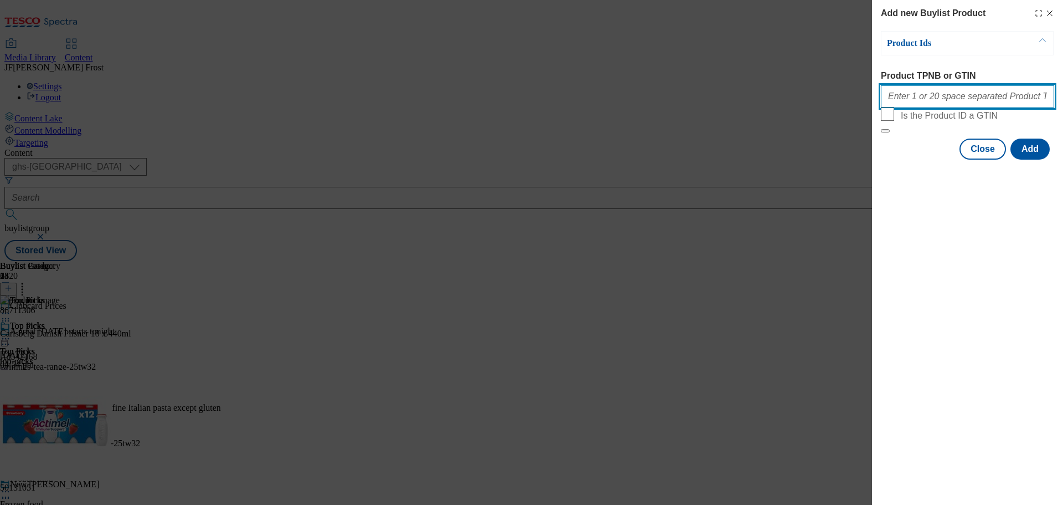
click at [931, 100] on input "Product TPNB or GTIN" at bounding box center [967, 96] width 173 height 22
paste input "50403093 93045001 89947792 93726993 88903232"
type input "50403093 93045001 89947792 93726993 88903232"
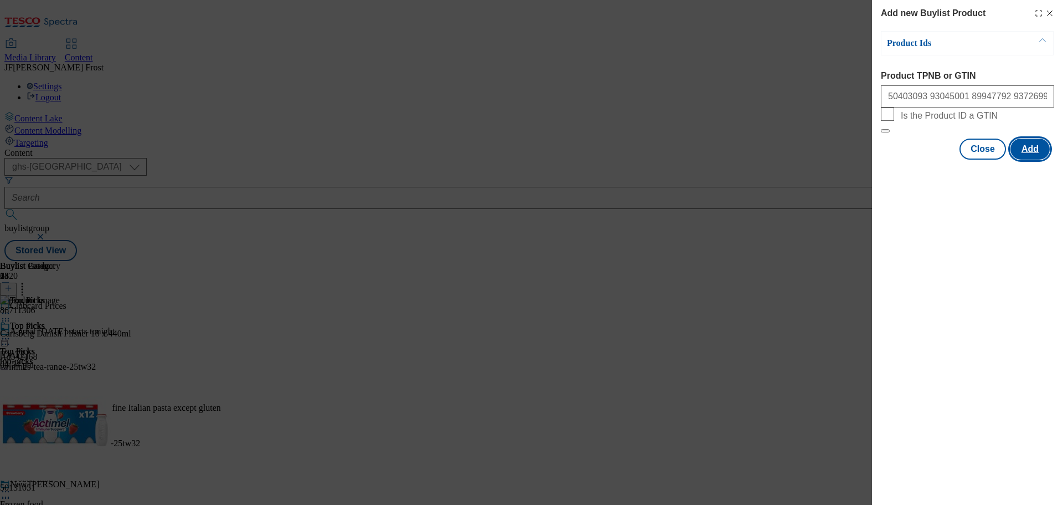
click at [1026, 160] on button "Add" at bounding box center [1030, 148] width 39 height 21
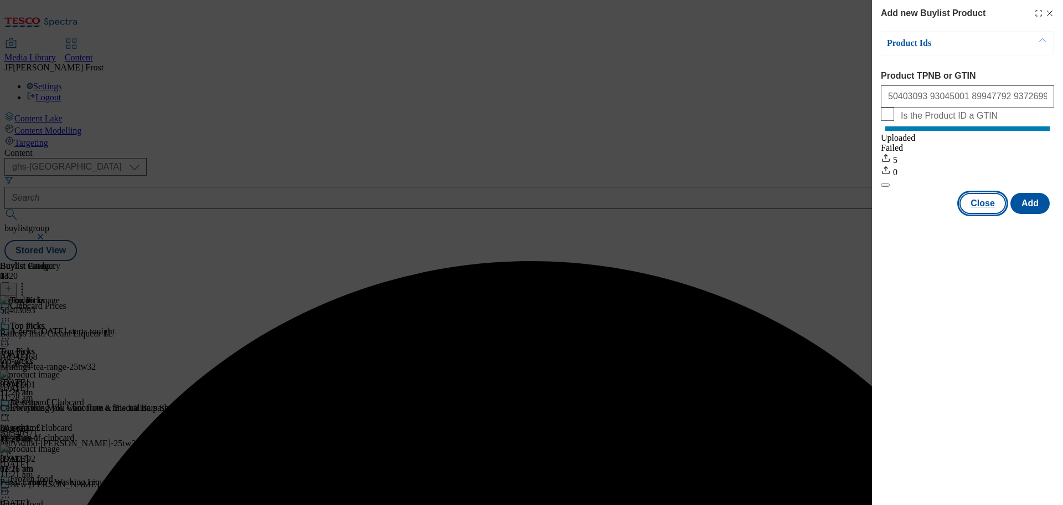
click at [985, 214] on button "Close" at bounding box center [983, 203] width 47 height 21
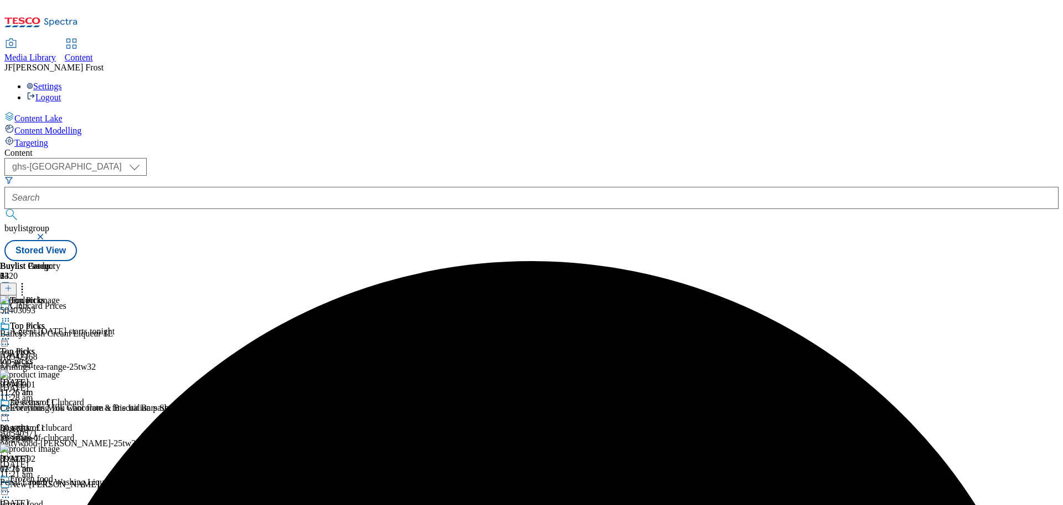
click at [28, 281] on icon at bounding box center [22, 286] width 11 height 11
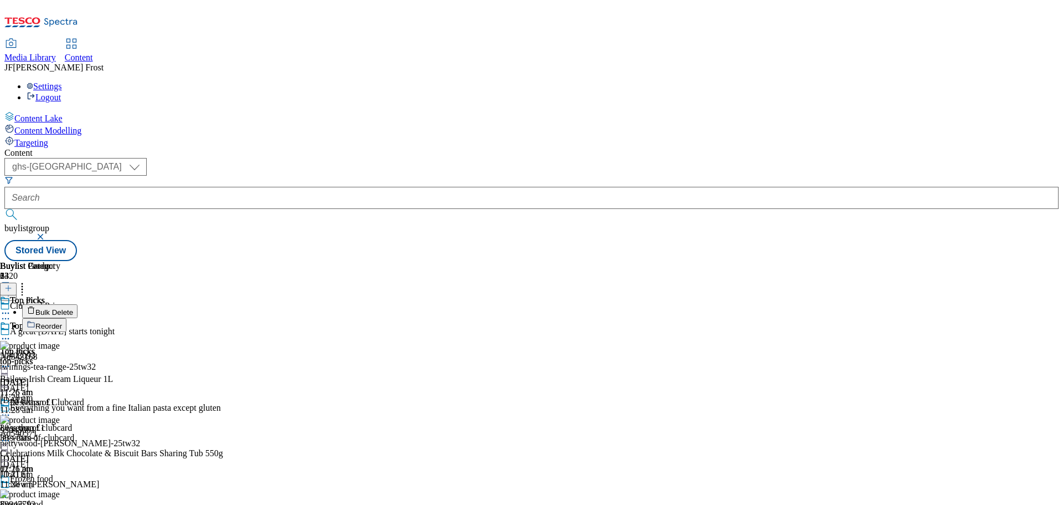
click at [66, 318] on button "Reorder" at bounding box center [44, 325] width 44 height 14
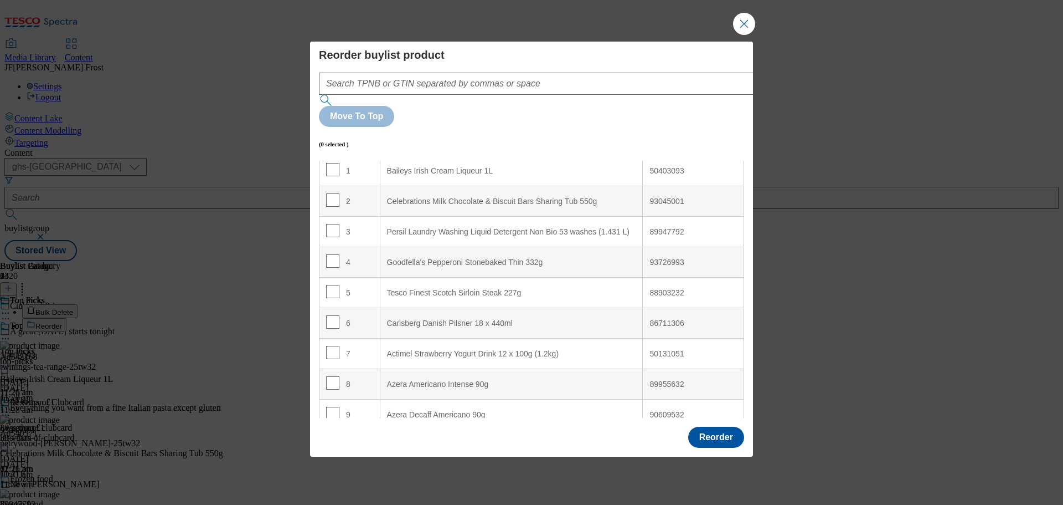
scroll to position [55, 0]
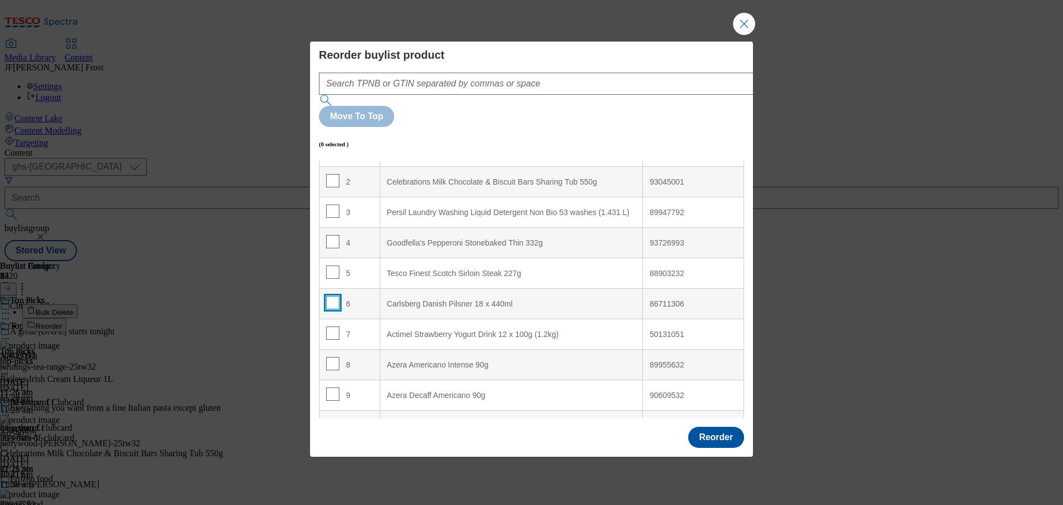
click at [331, 296] on input "Modal" at bounding box center [332, 302] width 13 height 13
checkbox input "true"
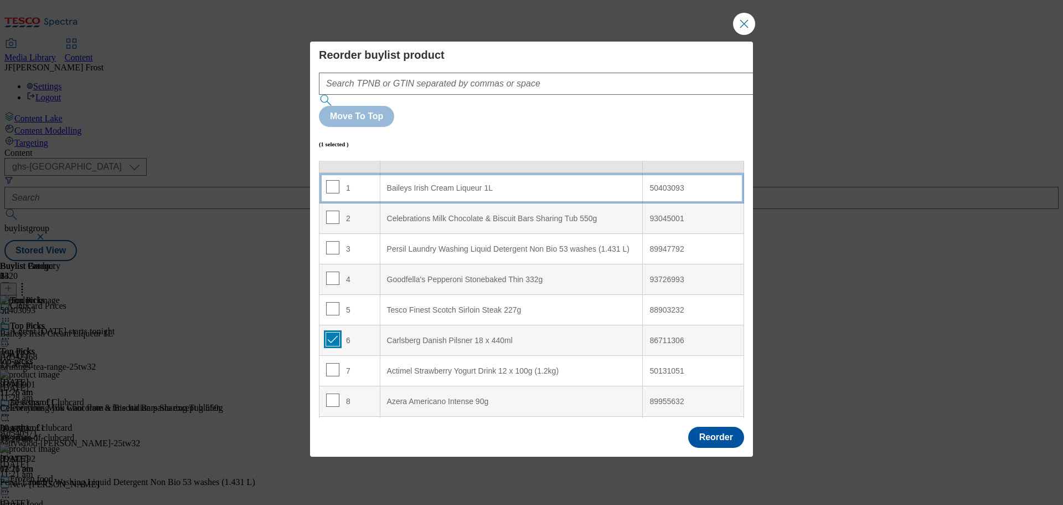
scroll to position [0, 0]
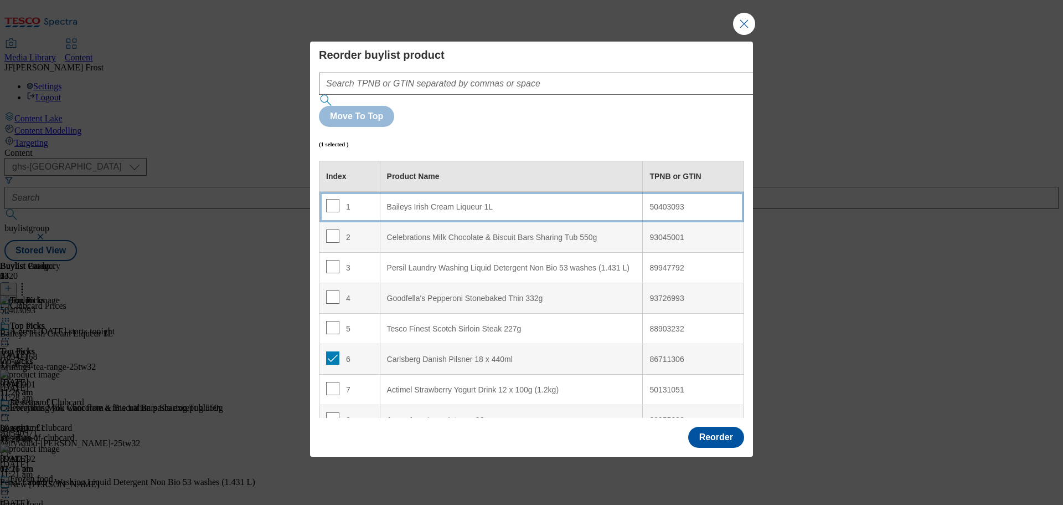
click at [423, 192] on 1L "Baileys Irish Cream Liqueur 1L" at bounding box center [511, 207] width 263 height 30
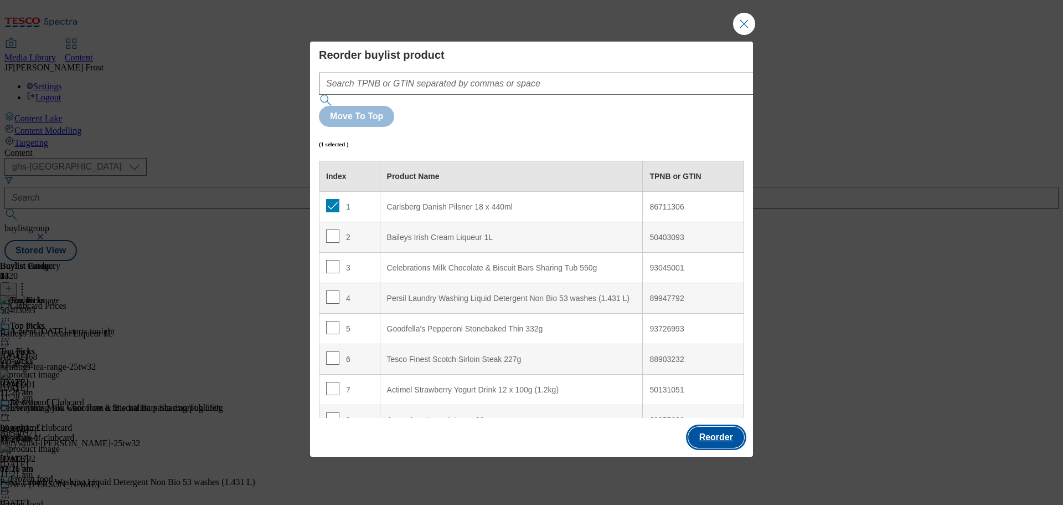
click at [711, 426] on button "Reorder" at bounding box center [716, 436] width 56 height 21
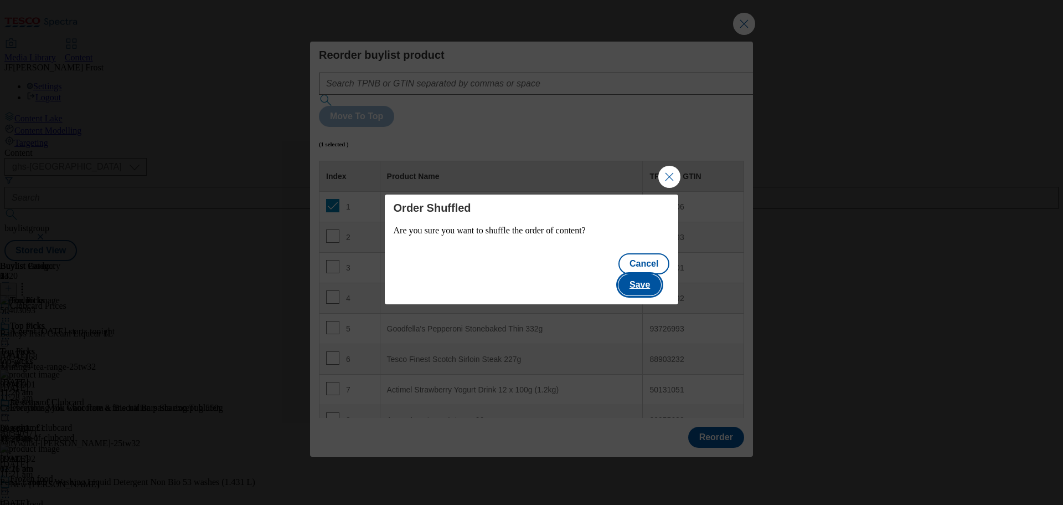
click at [660, 282] on button "Save" at bounding box center [640, 284] width 43 height 21
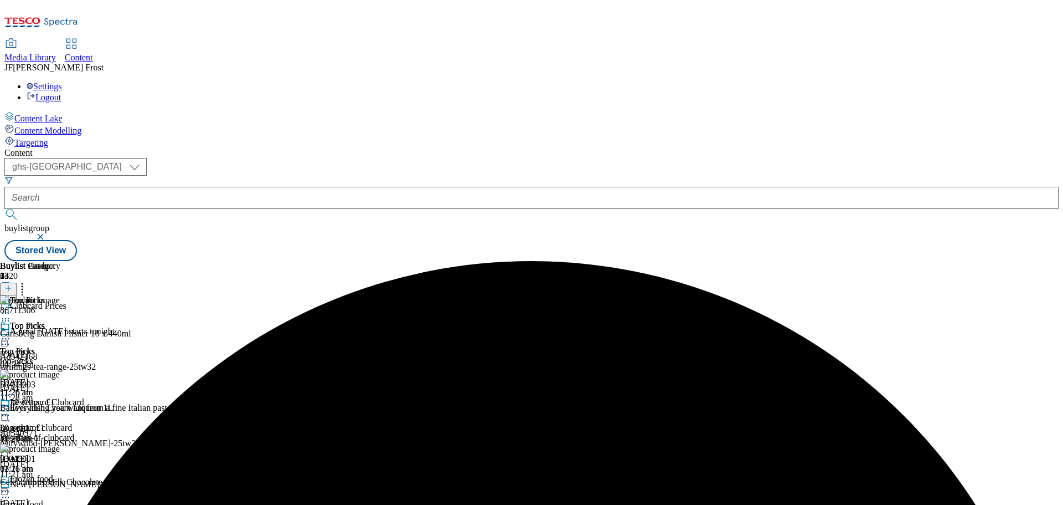
click at [11, 333] on icon at bounding box center [5, 338] width 11 height 11
click at [60, 409] on span "Preview" at bounding box center [47, 413] width 26 height 8
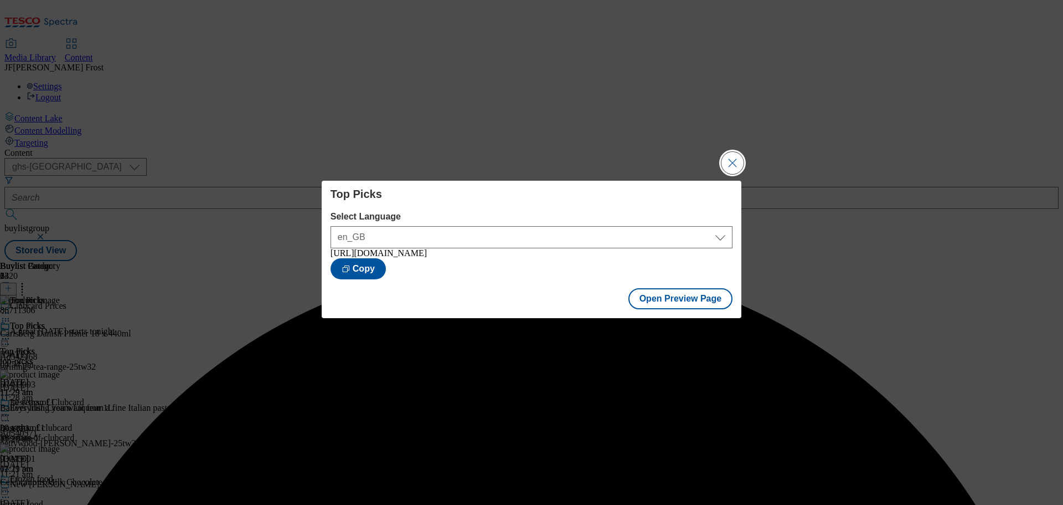
click at [734, 159] on button "Close Modal" at bounding box center [733, 163] width 22 height 22
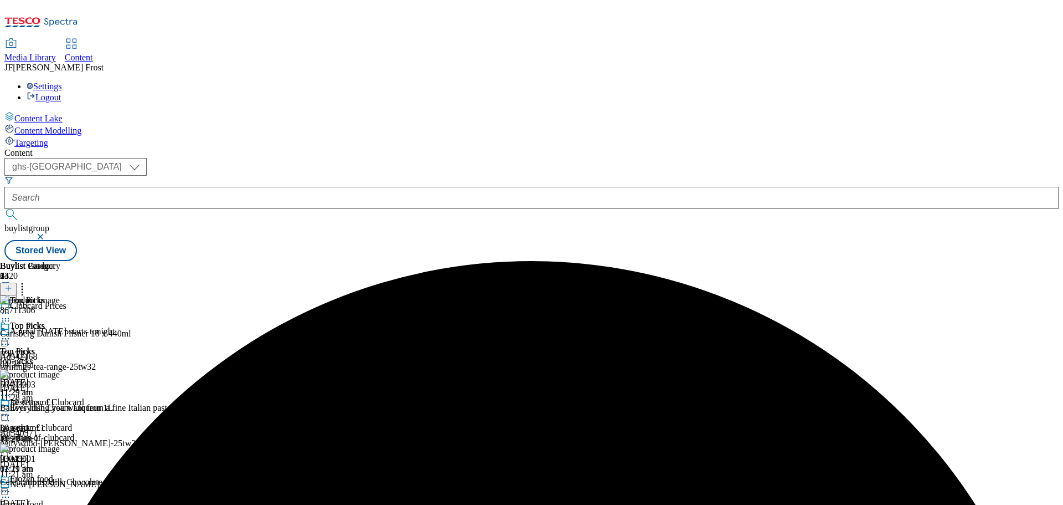
click at [60, 321] on div "Top Picks Top Picks top-picks 23 Sept 2025 11:29 am" at bounding box center [30, 359] width 60 height 76
click at [11, 333] on icon at bounding box center [5, 338] width 11 height 11
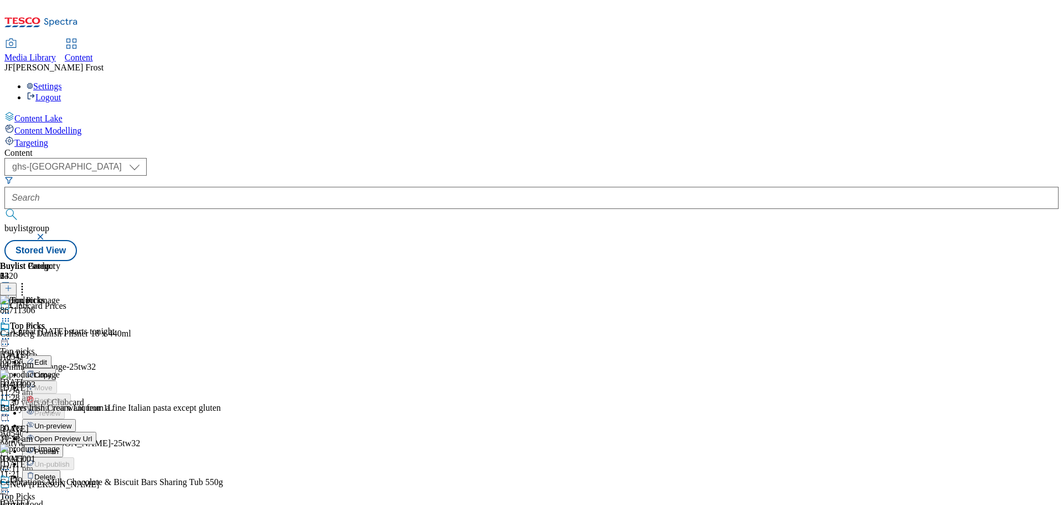
click at [92, 434] on span "Open Preview Url" at bounding box center [63, 438] width 58 height 8
click at [11, 333] on icon at bounding box center [5, 338] width 11 height 11
click at [71, 422] on span "Un-preview" at bounding box center [52, 426] width 37 height 8
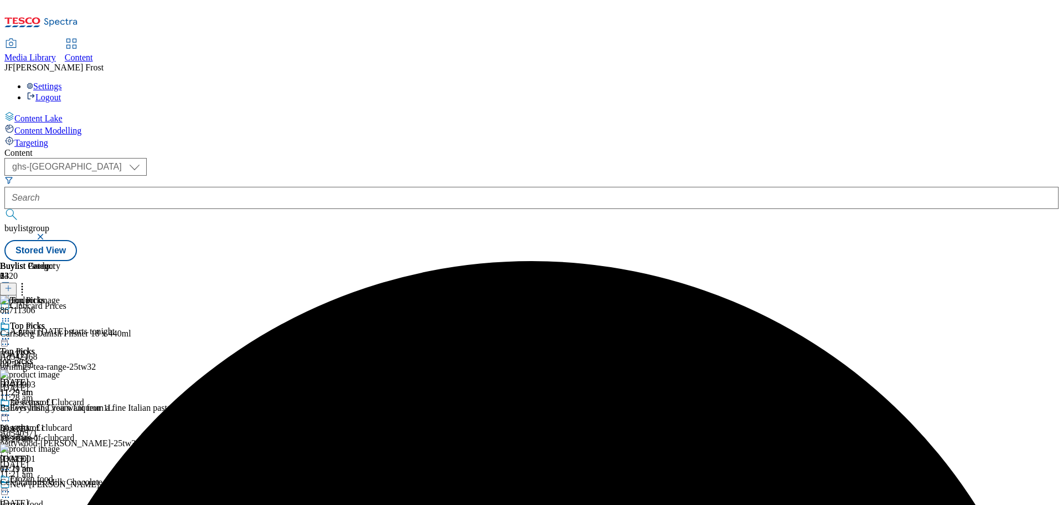
click at [28, 281] on icon at bounding box center [22, 286] width 11 height 11
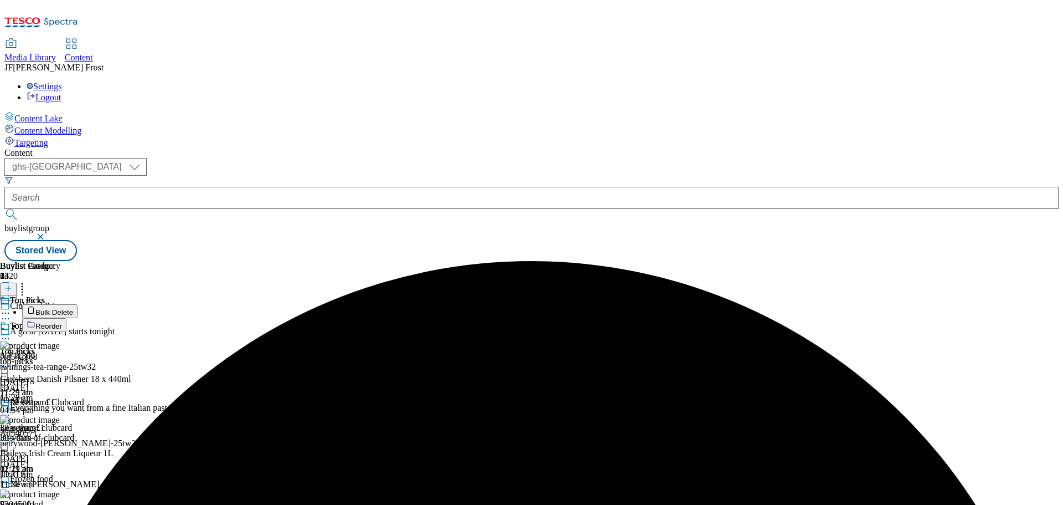
click at [78, 304] on button "Bulk Delete" at bounding box center [49, 311] width 55 height 14
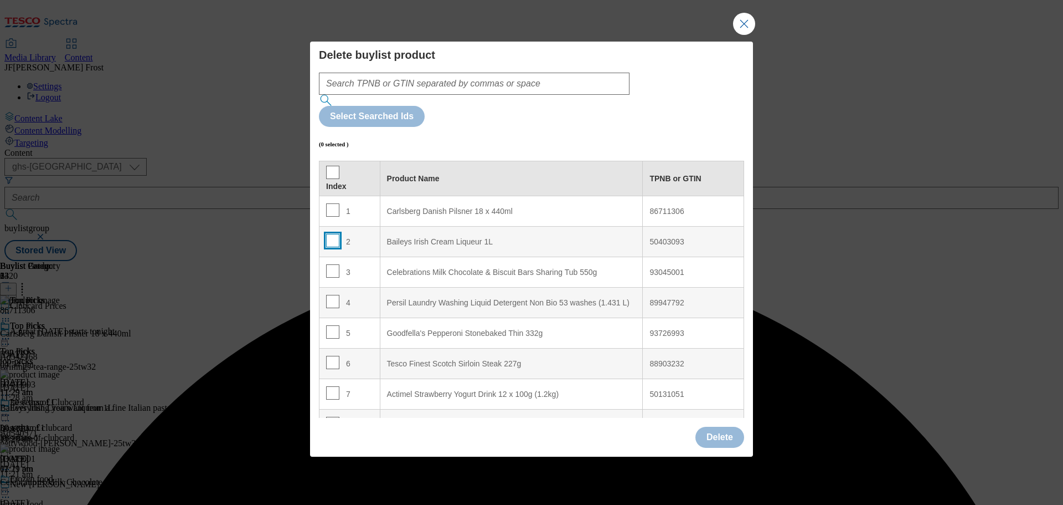
click at [332, 234] on input "Modal" at bounding box center [332, 240] width 13 height 13
checkbox input "true"
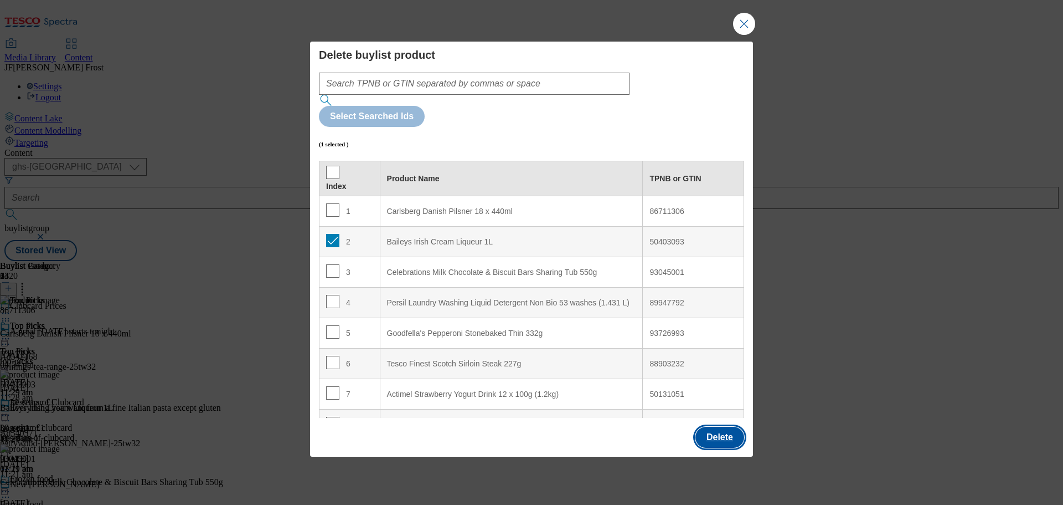
click at [713, 426] on button "Delete" at bounding box center [720, 436] width 49 height 21
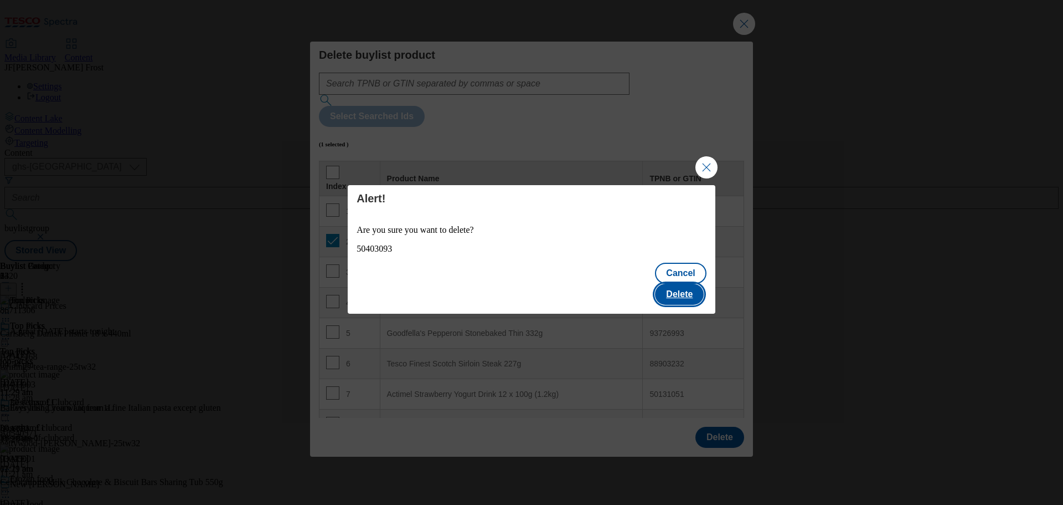
click at [697, 284] on button "Delete" at bounding box center [679, 294] width 49 height 21
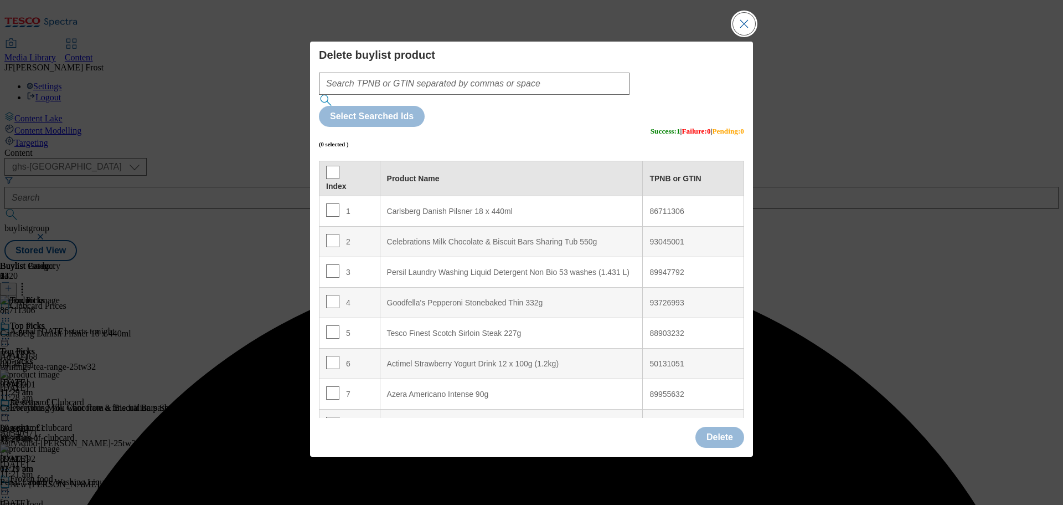
click at [746, 35] on button "Close Modal" at bounding box center [744, 24] width 22 height 22
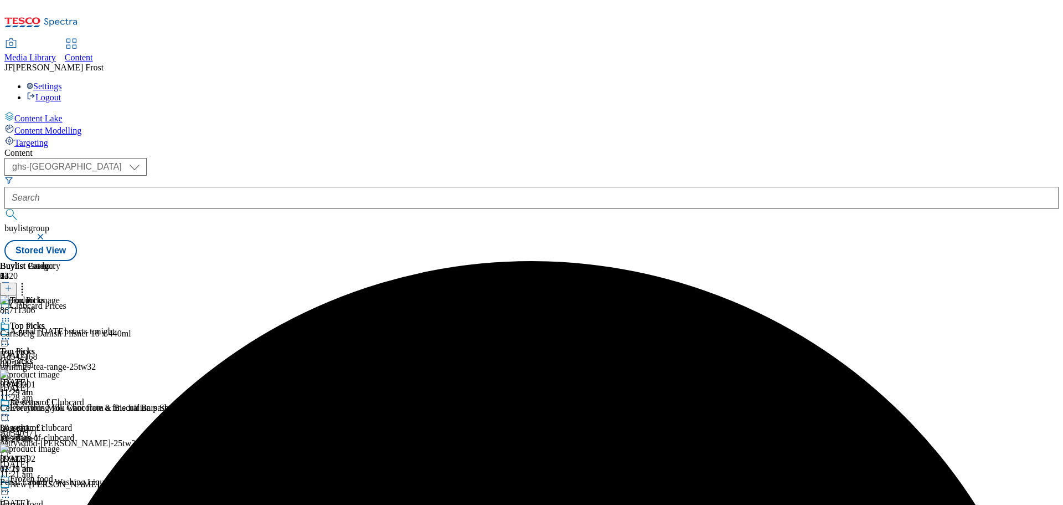
click at [11, 333] on icon at bounding box center [5, 338] width 11 height 11
click at [60, 409] on span "Preview" at bounding box center [47, 413] width 26 height 8
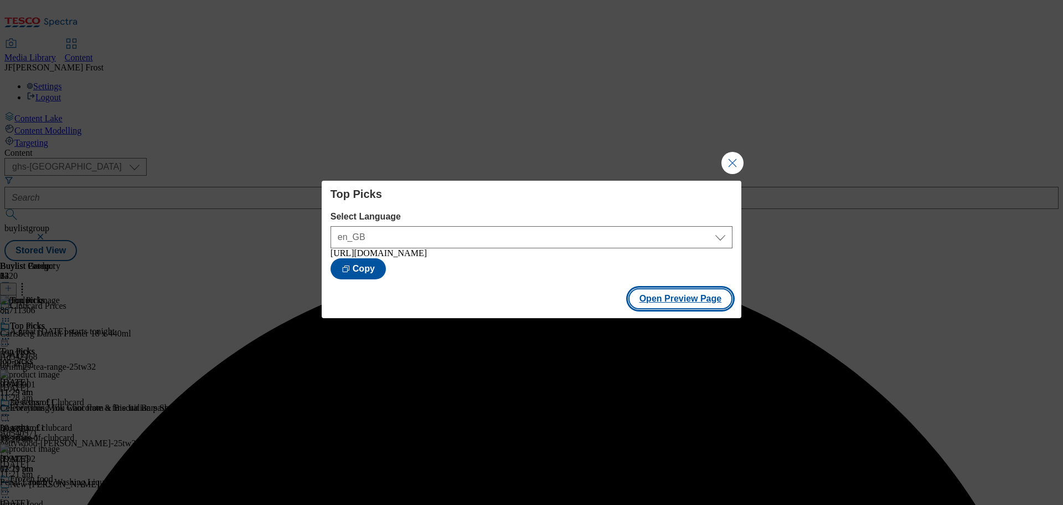
click at [682, 298] on button "Open Preview Page" at bounding box center [681, 298] width 105 height 21
click at [734, 158] on button "Close Modal" at bounding box center [733, 163] width 22 height 22
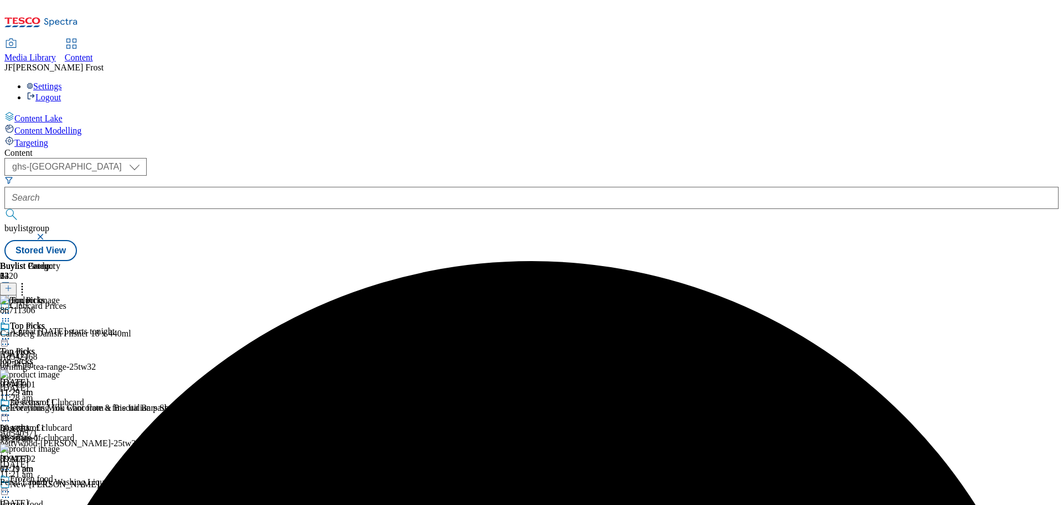
click at [60, 333] on div at bounding box center [30, 339] width 60 height 13
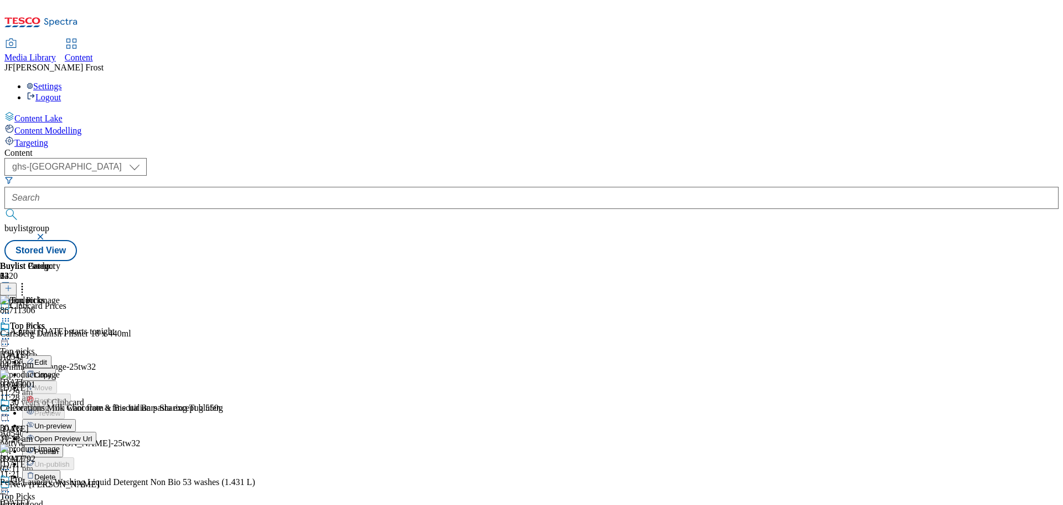
click at [59, 447] on span "Publish" at bounding box center [46, 451] width 24 height 8
click at [11, 333] on icon at bounding box center [5, 338] width 11 height 11
click at [1044, 81] on div "Settings Logout" at bounding box center [531, 91] width 1055 height 21
click at [61, 92] on link "Logout" at bounding box center [44, 96] width 34 height 9
